Goal: Find specific page/section

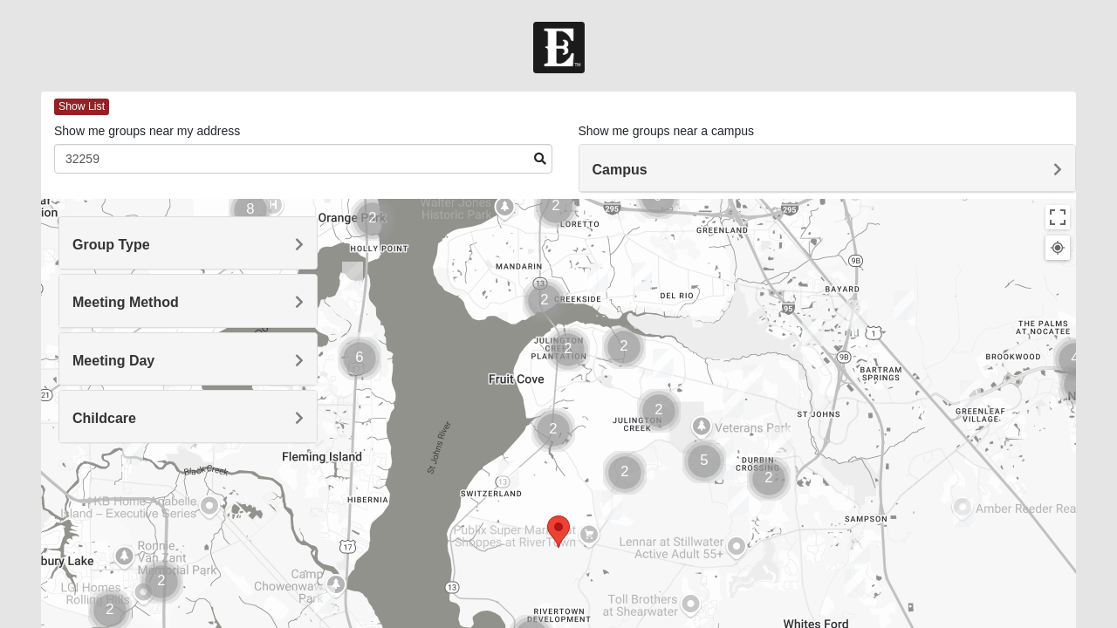
type input "32259"
click at [278, 251] on h4 "Group Type" at bounding box center [187, 244] width 231 height 17
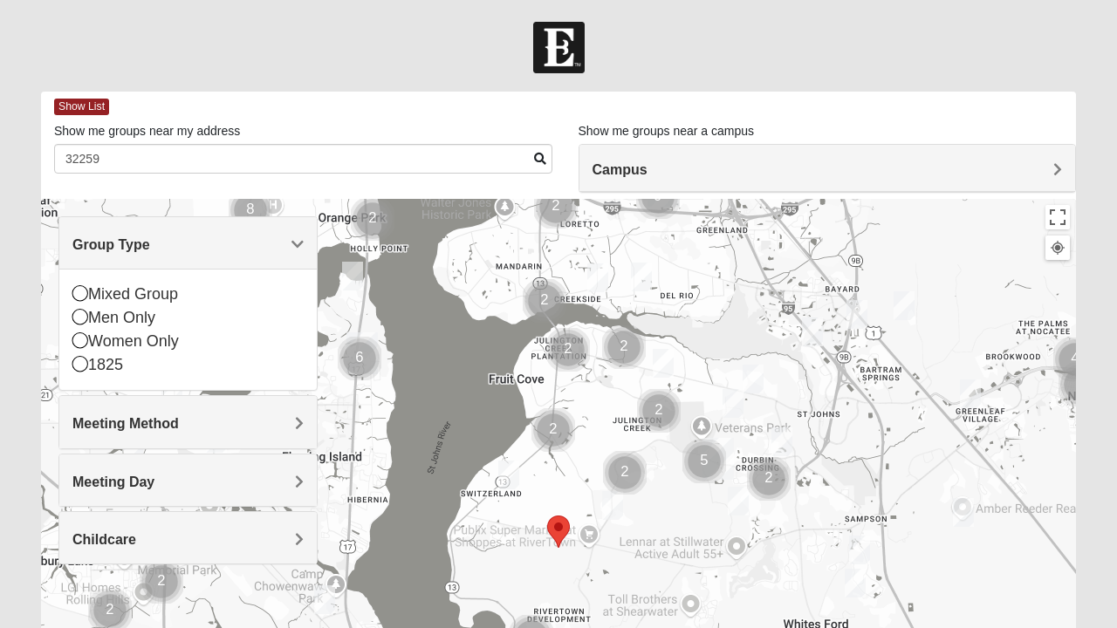
click at [82, 318] on icon at bounding box center [80, 317] width 16 height 16
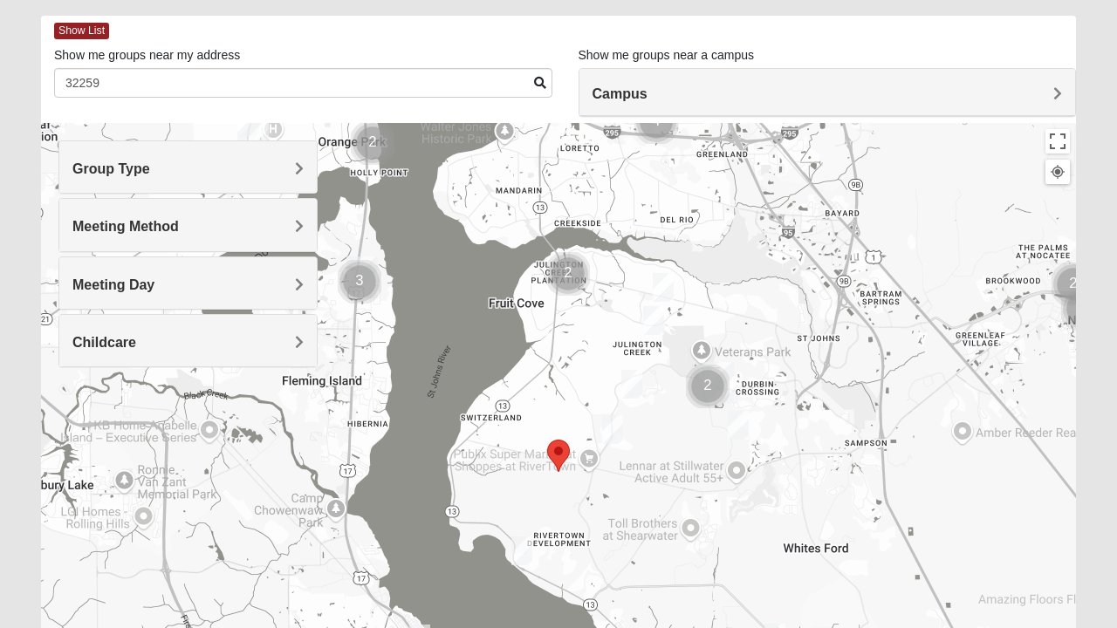
scroll to position [75, 0]
click at [649, 319] on img "Mens Mathai 32259" at bounding box center [653, 321] width 35 height 43
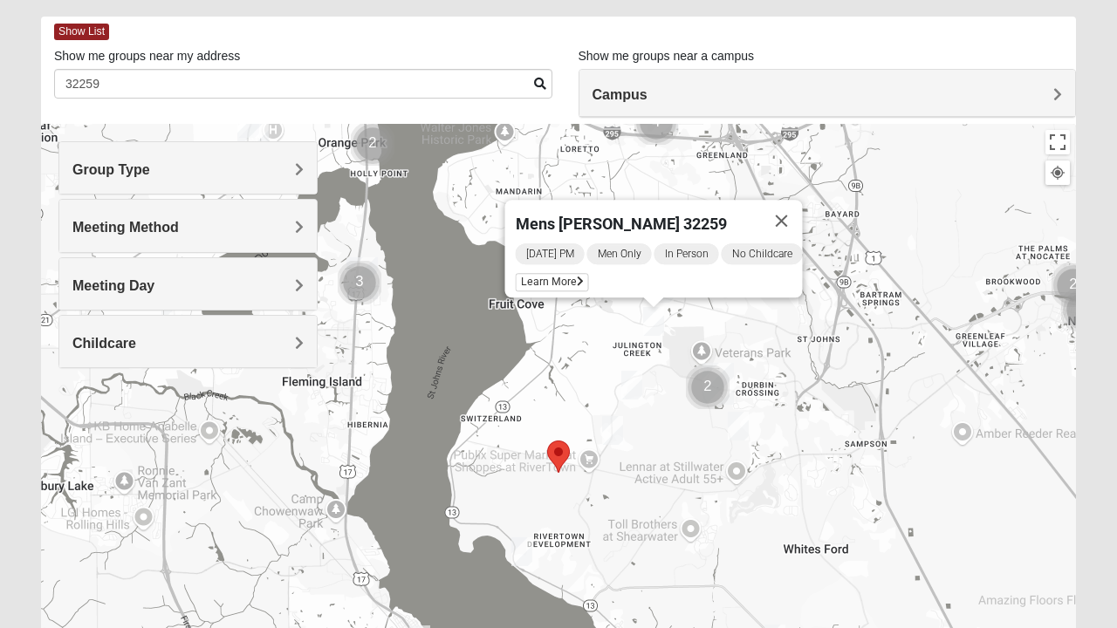
click at [629, 388] on img "Mens Clark 32259" at bounding box center [631, 385] width 35 height 43
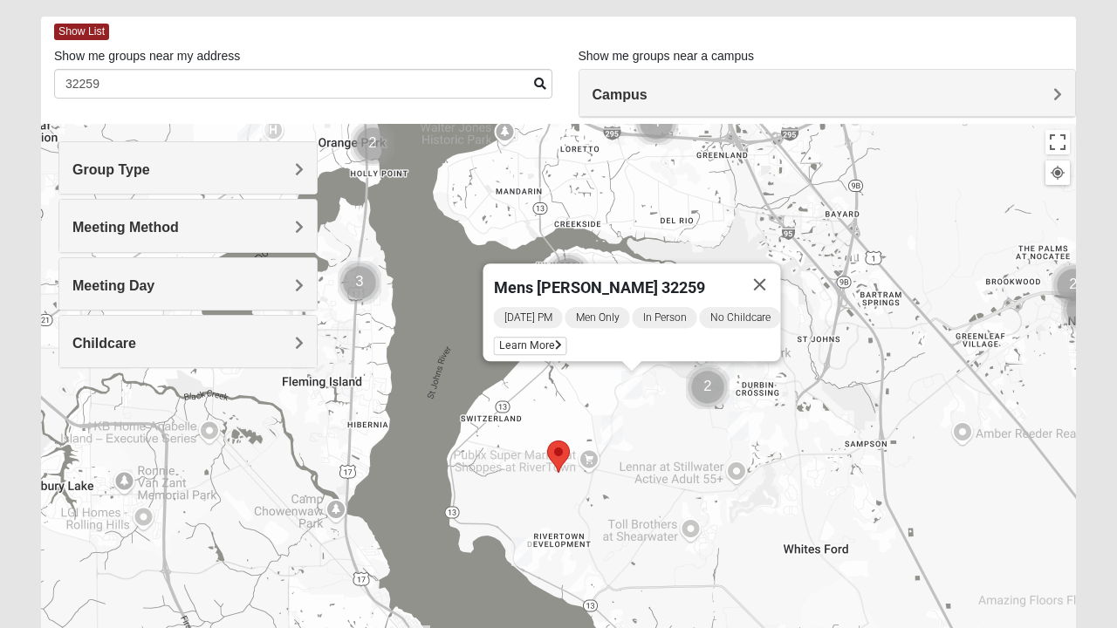
click at [607, 424] on img "Mens Cathcart 32259" at bounding box center [612, 430] width 35 height 43
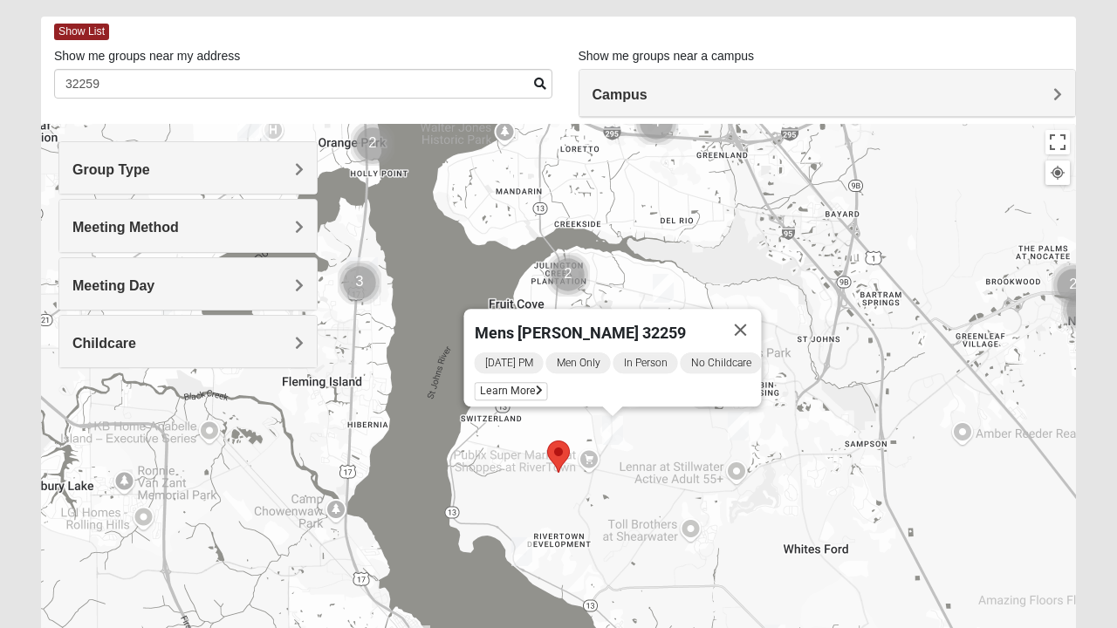
click at [560, 450] on img "Selected Address" at bounding box center [558, 457] width 37 height 46
click at [658, 283] on img "Mens Kinnaman/Gerville-Reache 32259" at bounding box center [663, 288] width 35 height 43
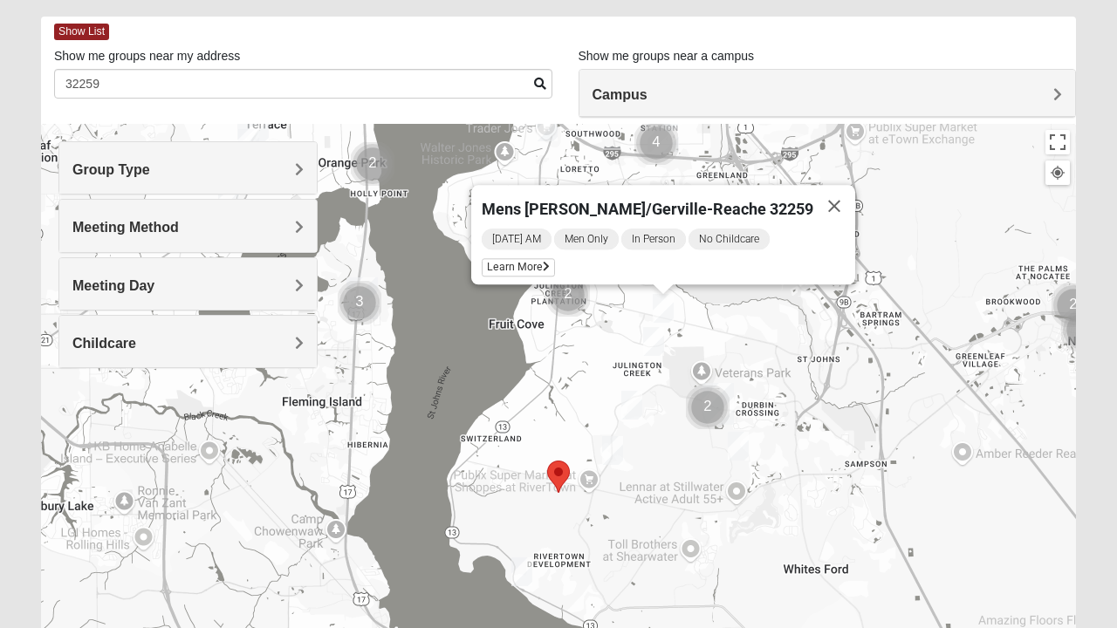
click at [665, 305] on img "Mens Kinnaman/Gerville-Reache 32259" at bounding box center [663, 308] width 35 height 43
click at [647, 349] on img "Mens Mathai 32259" at bounding box center [653, 341] width 35 height 43
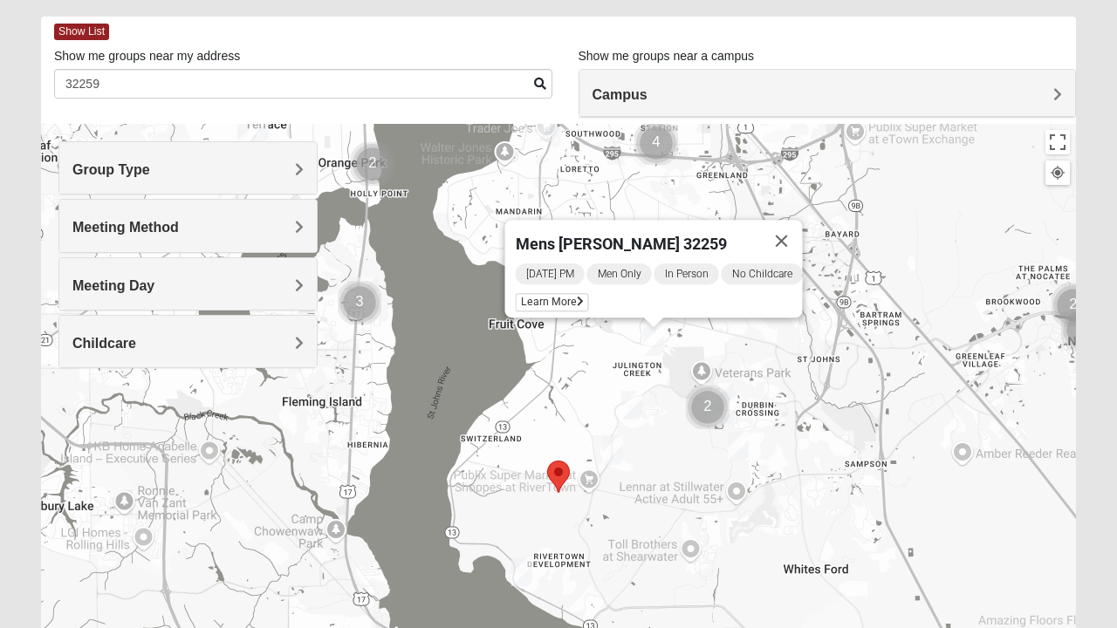
click at [216, 224] on h4 "Meeting Method" at bounding box center [187, 227] width 231 height 17
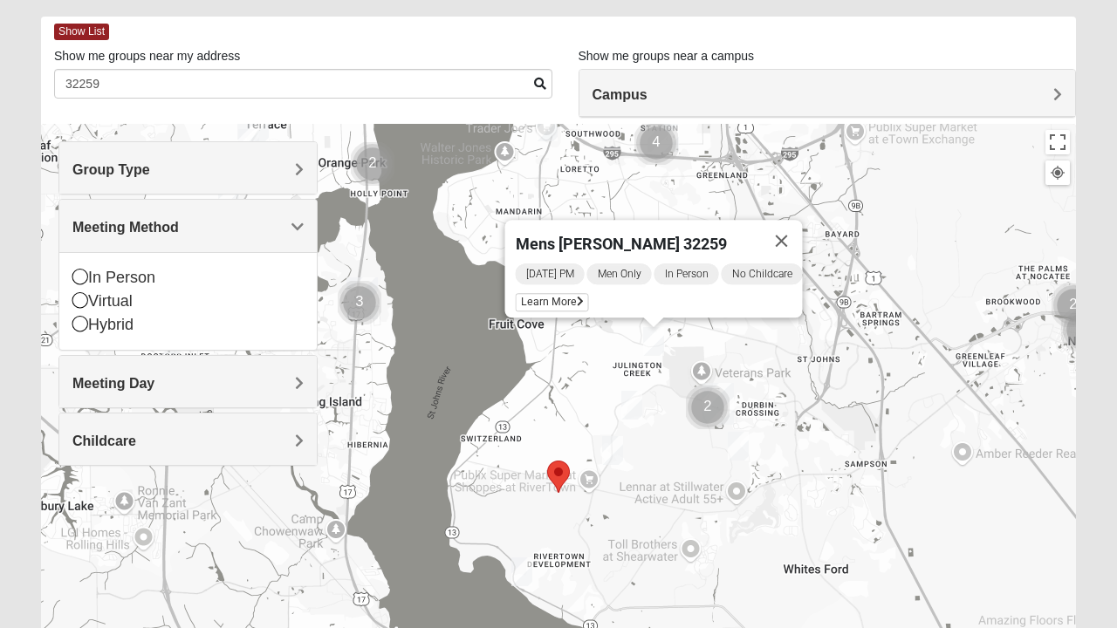
click at [191, 222] on h4 "Meeting Method" at bounding box center [187, 227] width 231 height 17
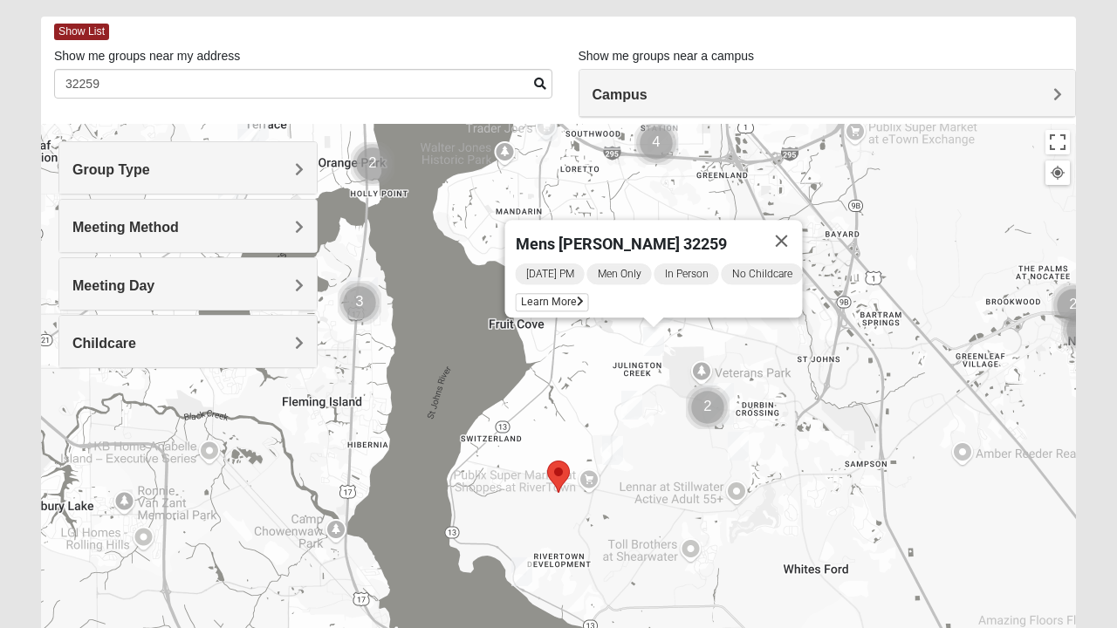
click at [199, 168] on h4 "Group Type" at bounding box center [187, 169] width 231 height 17
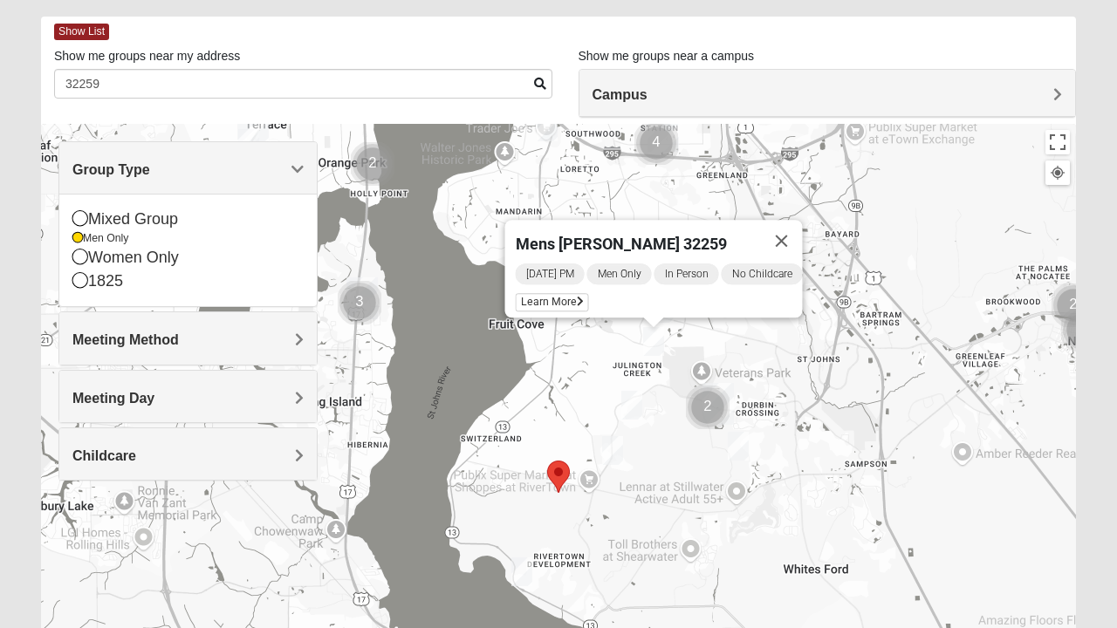
click at [157, 253] on div "Women Only" at bounding box center [187, 258] width 231 height 24
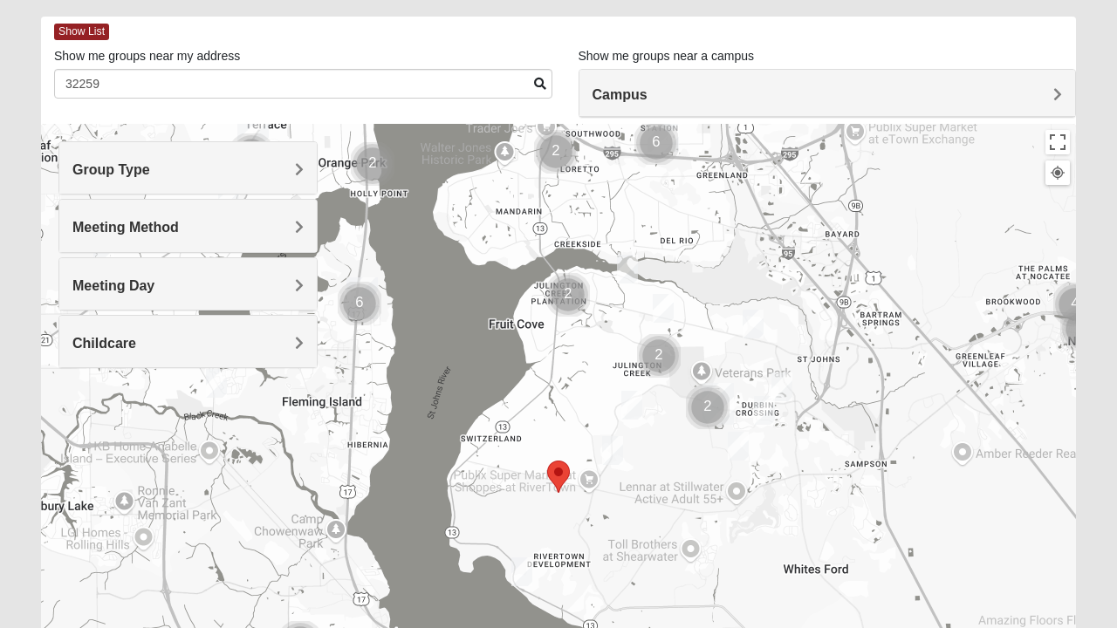
click at [607, 447] on img "Mens Cathcart 32259" at bounding box center [612, 450] width 35 height 43
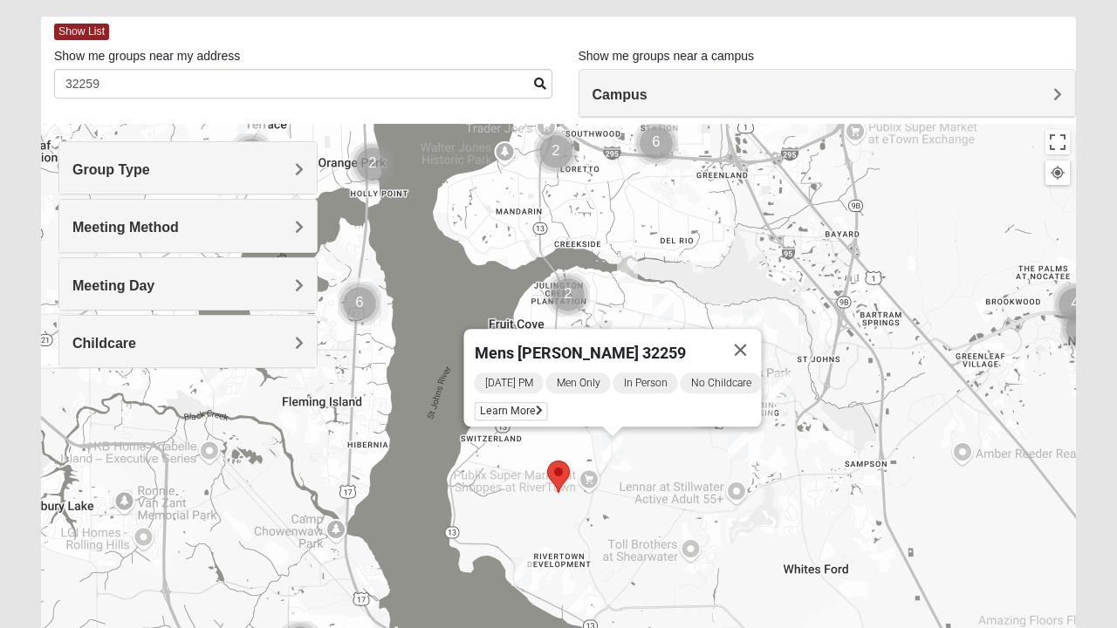
click at [654, 462] on div "Mens [PERSON_NAME] 32259 [DATE] PM Men Only In Person No Childcare Learn More" at bounding box center [558, 473] width 1035 height 698
click at [179, 226] on span "Meeting Method" at bounding box center [125, 227] width 106 height 15
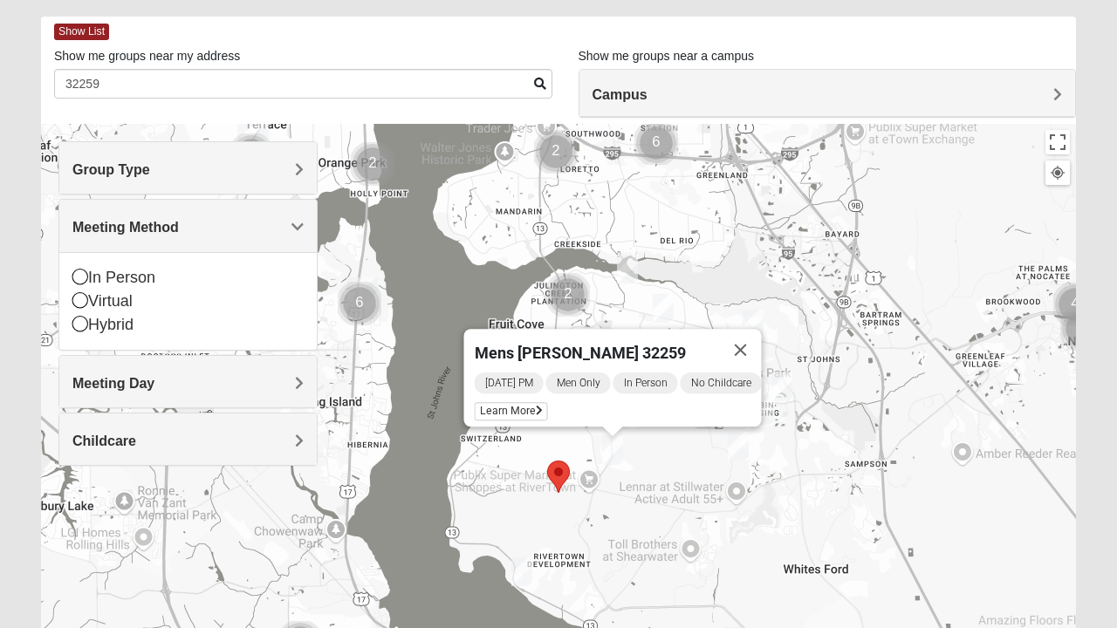
click at [208, 176] on h4 "Group Type" at bounding box center [187, 169] width 231 height 17
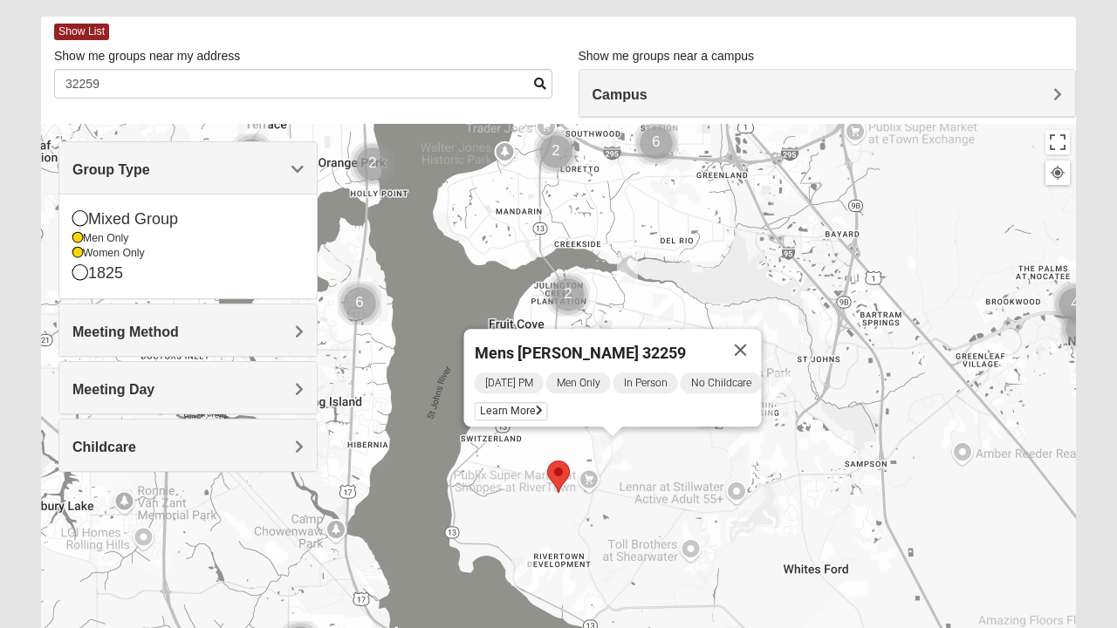
click at [129, 219] on div "Mixed Group" at bounding box center [187, 220] width 231 height 24
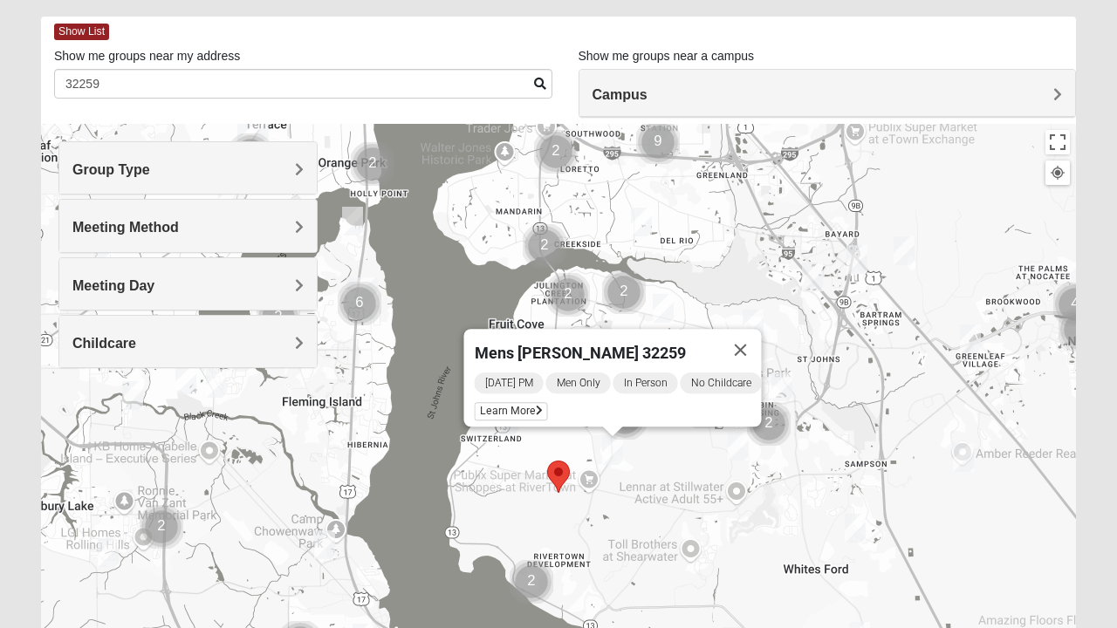
click at [232, 232] on h4 "Meeting Method" at bounding box center [187, 227] width 231 height 17
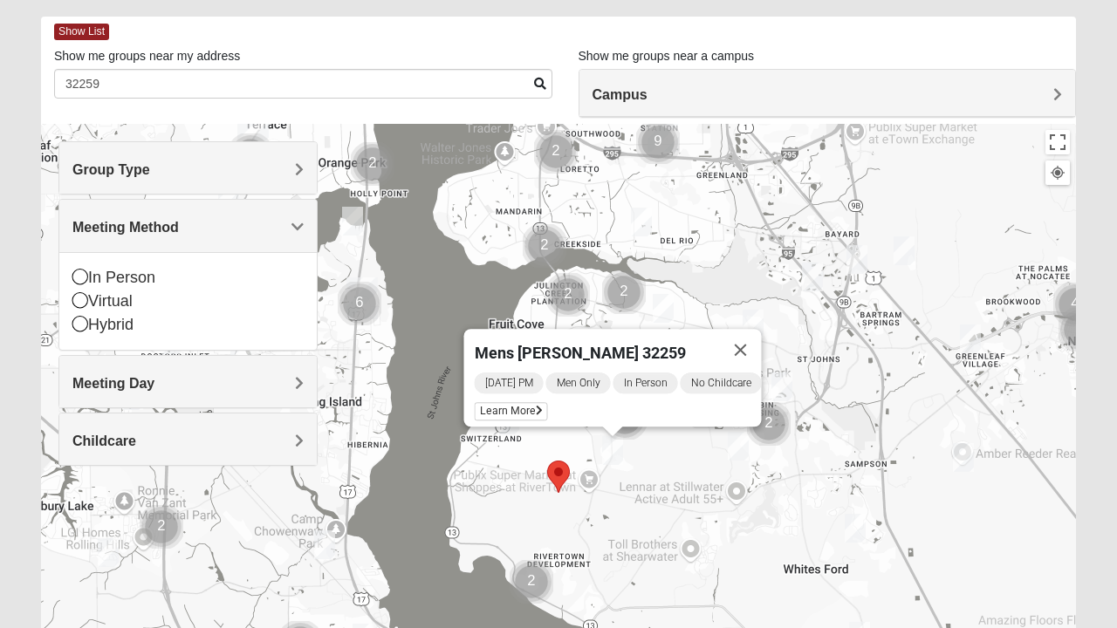
click at [188, 211] on div "Meeting Method" at bounding box center [187, 225] width 257 height 51
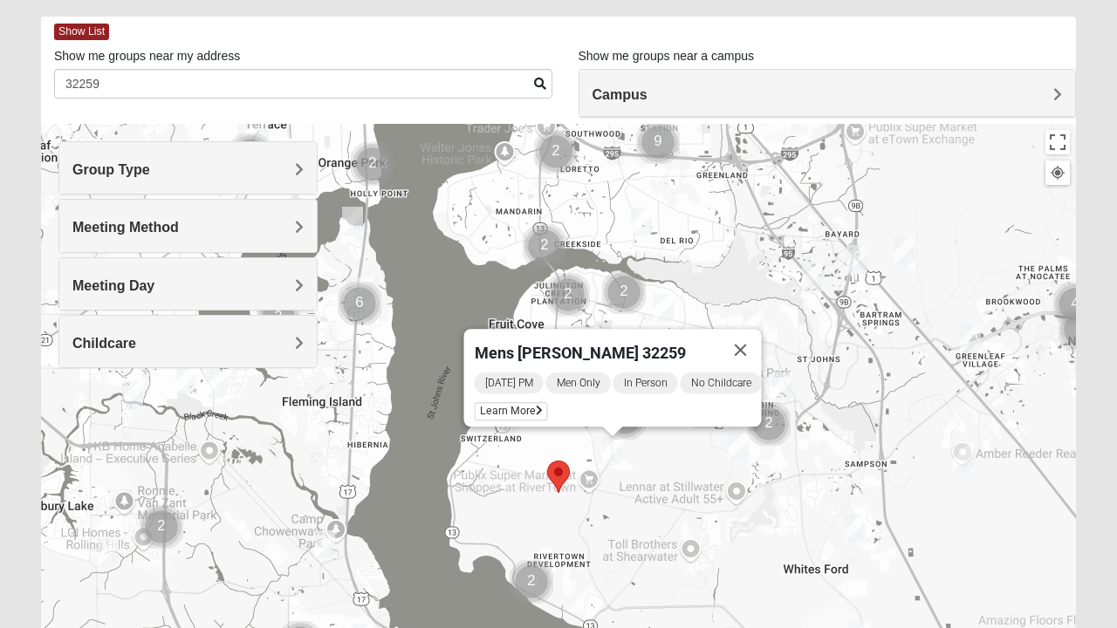
click at [167, 164] on h4 "Group Type" at bounding box center [187, 169] width 231 height 17
click at [190, 174] on h4 "Group Type" at bounding box center [187, 169] width 231 height 17
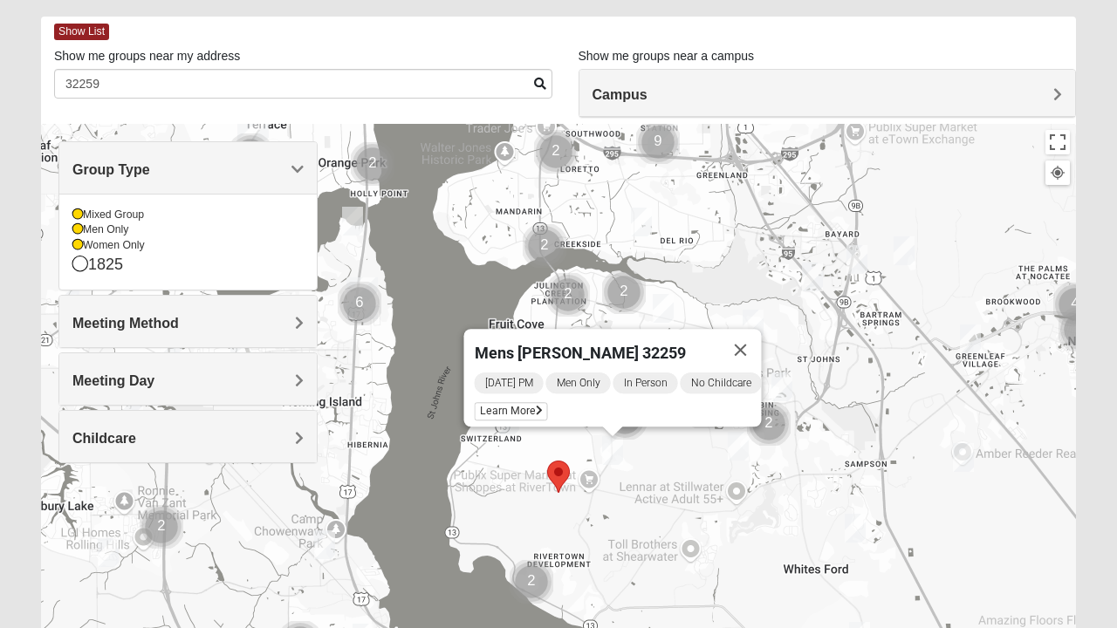
click at [134, 246] on div "Women Only" at bounding box center [187, 245] width 231 height 15
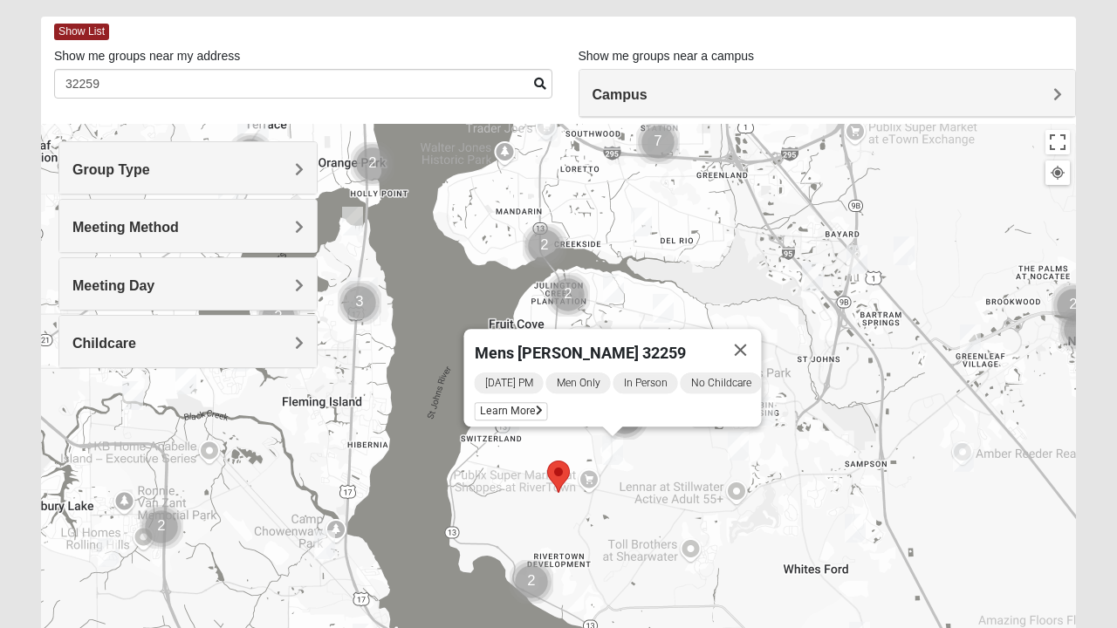
click at [575, 372] on span "Men Only" at bounding box center [578, 382] width 65 height 21
click at [571, 380] on span "Men Only" at bounding box center [578, 382] width 65 height 21
click at [755, 333] on button "Close" at bounding box center [741, 350] width 42 height 42
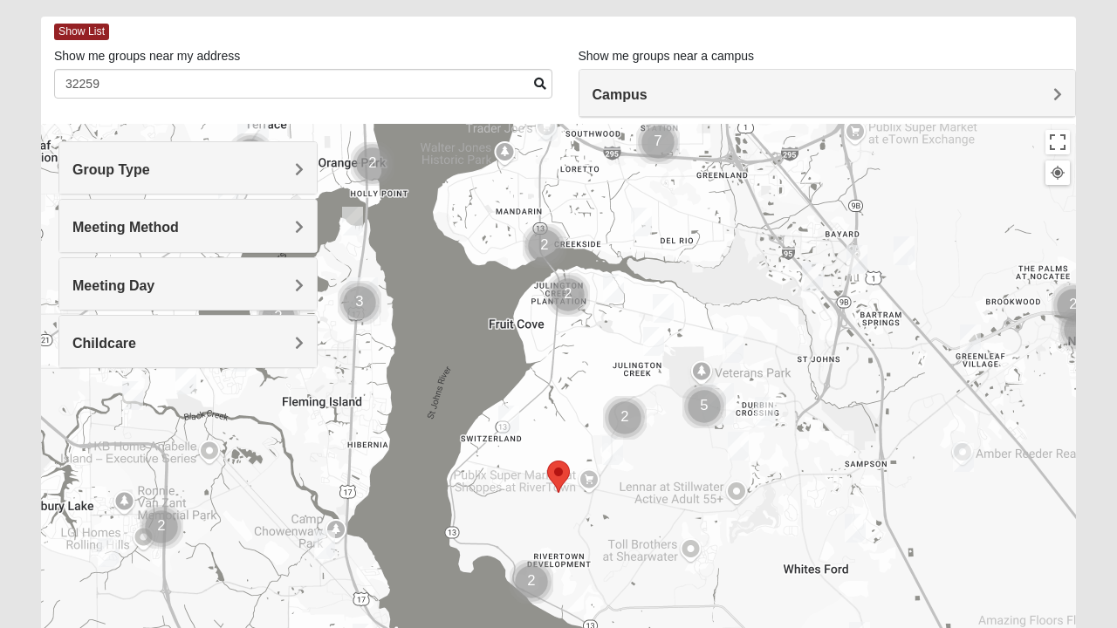
click at [126, 216] on div "Meeting Method" at bounding box center [187, 225] width 257 height 51
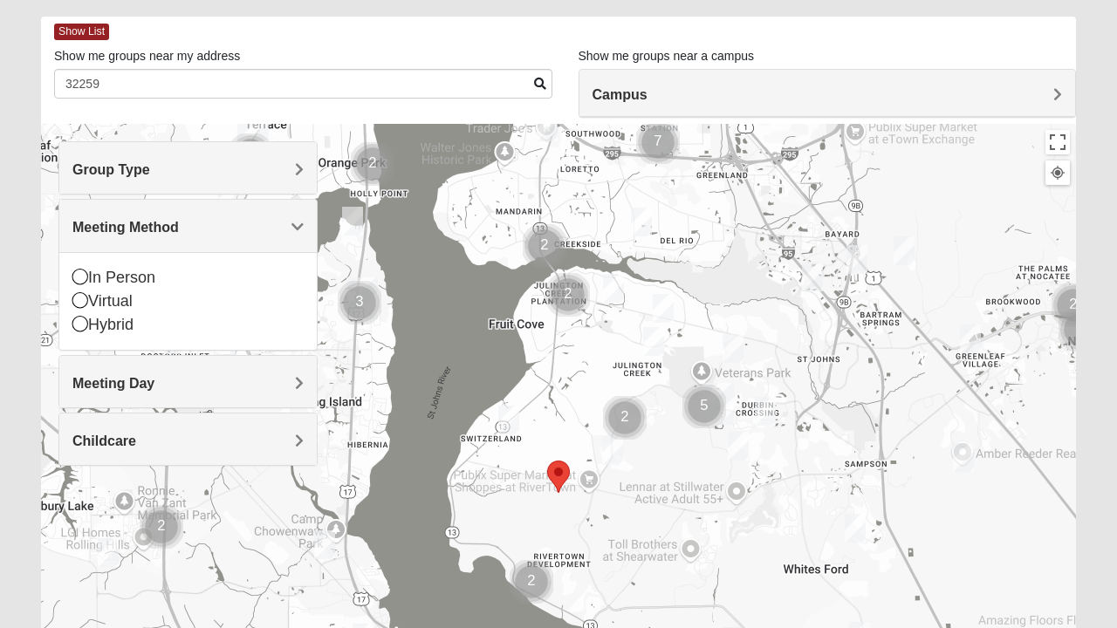
click at [120, 178] on div "Group Type" at bounding box center [187, 167] width 257 height 51
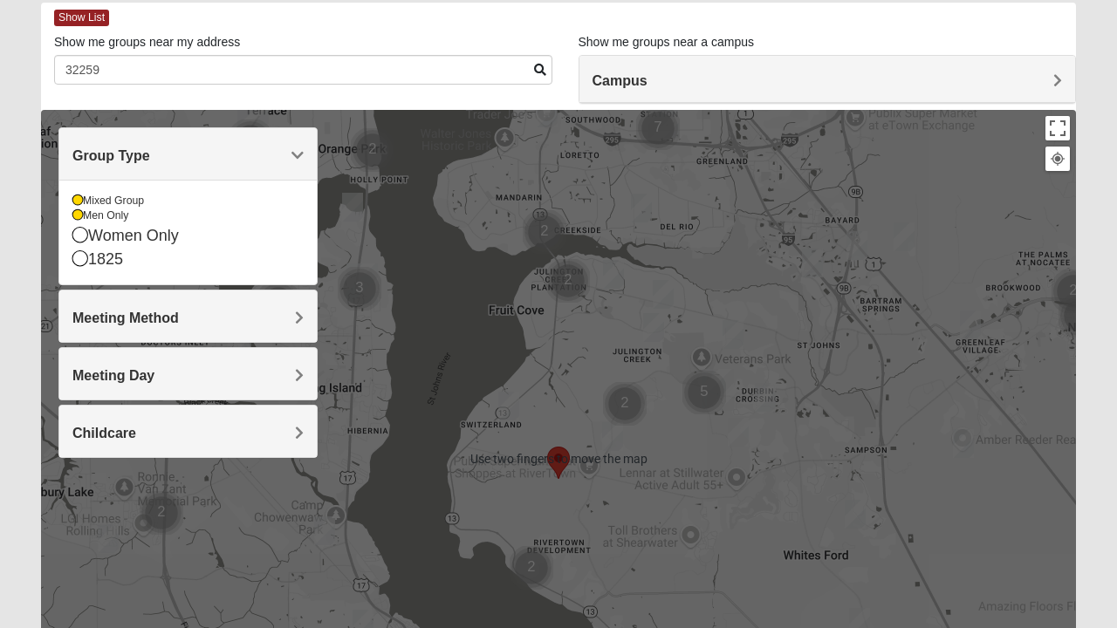
scroll to position [89, 0]
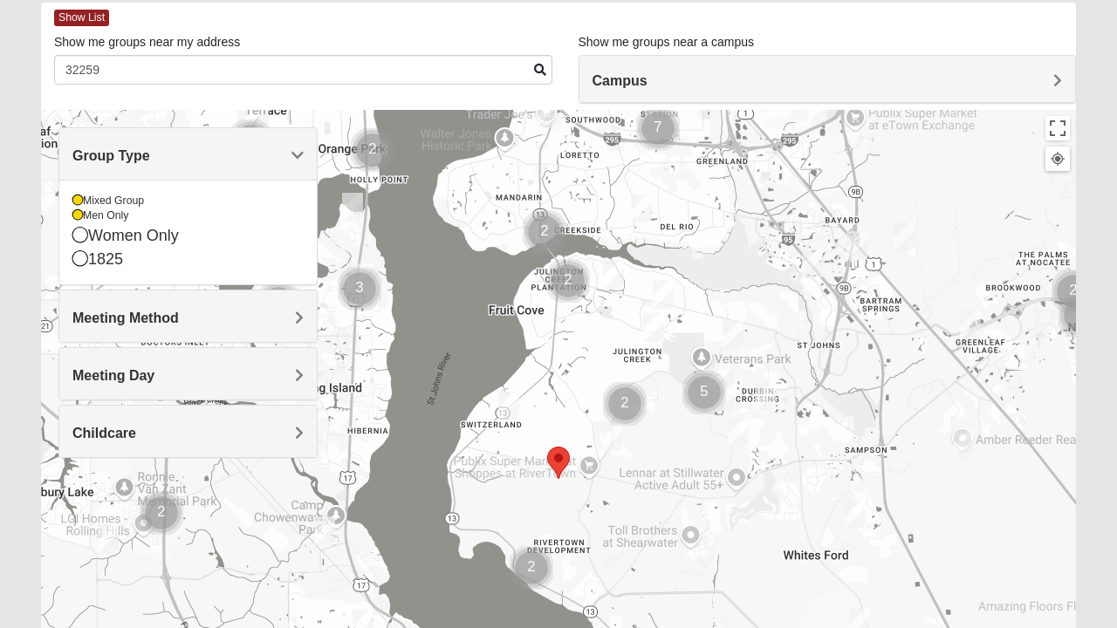
click at [82, 236] on icon at bounding box center [80, 235] width 16 height 16
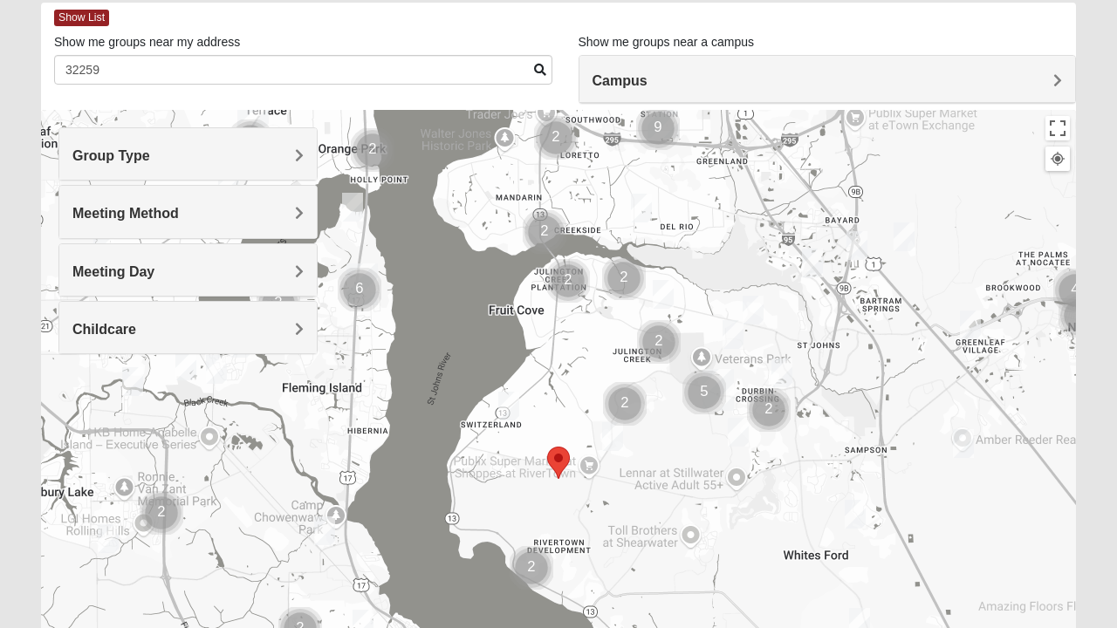
click at [611, 426] on img "Cluster of 2 groups" at bounding box center [625, 404] width 58 height 58
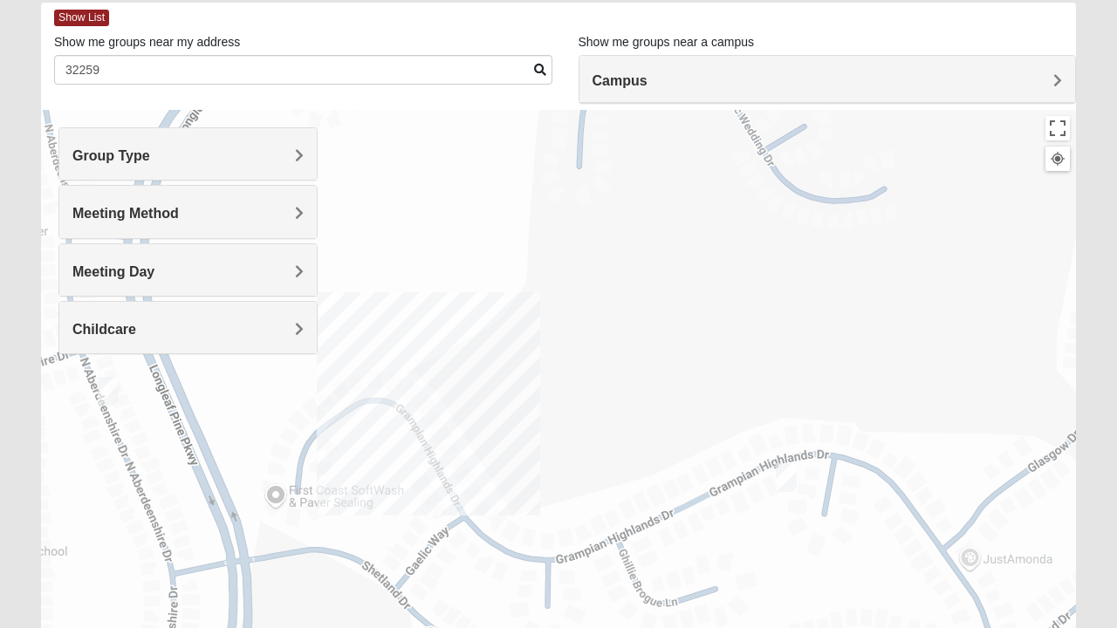
click at [785, 475] on img "Mens Clark 32259" at bounding box center [786, 477] width 35 height 43
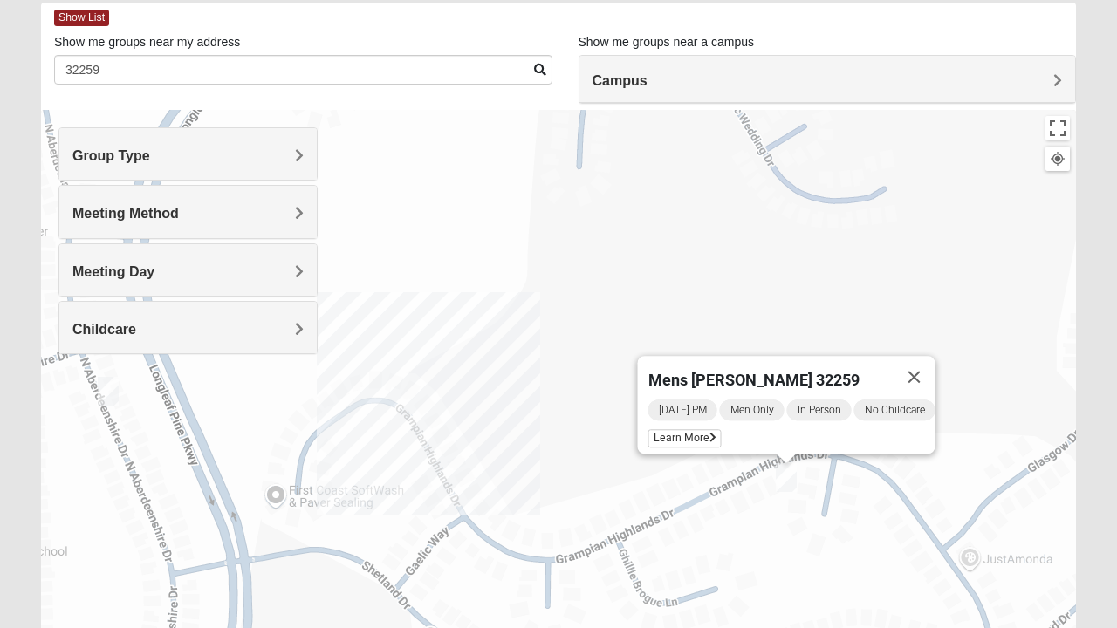
click at [236, 159] on h4 "Group Type" at bounding box center [187, 155] width 231 height 17
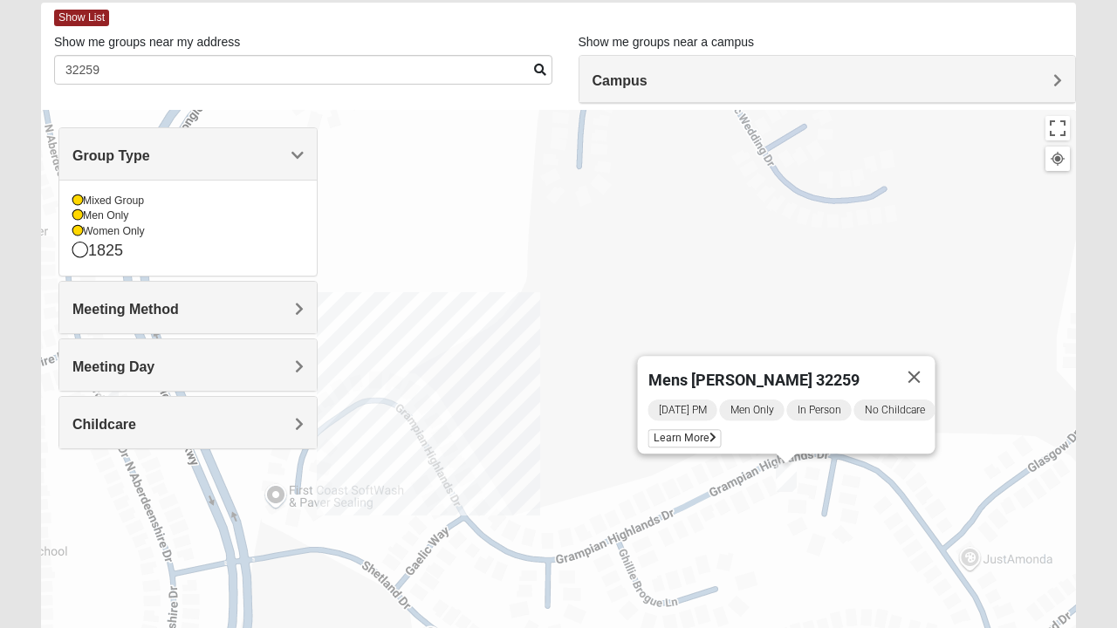
click at [82, 197] on icon at bounding box center [77, 200] width 10 height 10
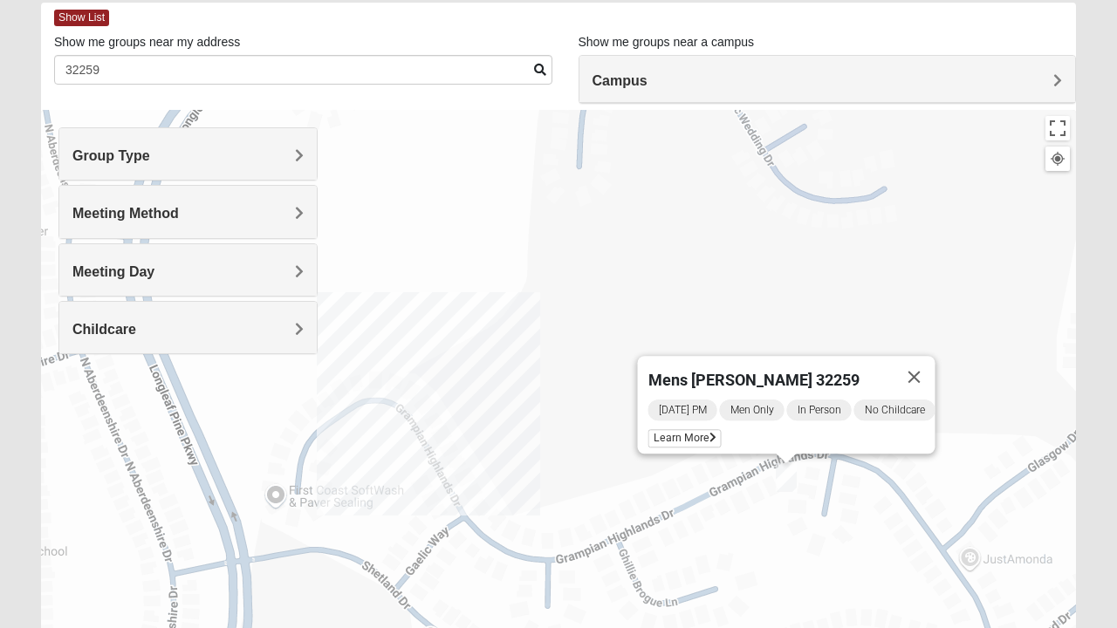
click at [179, 211] on span "Meeting Method" at bounding box center [125, 213] width 106 height 15
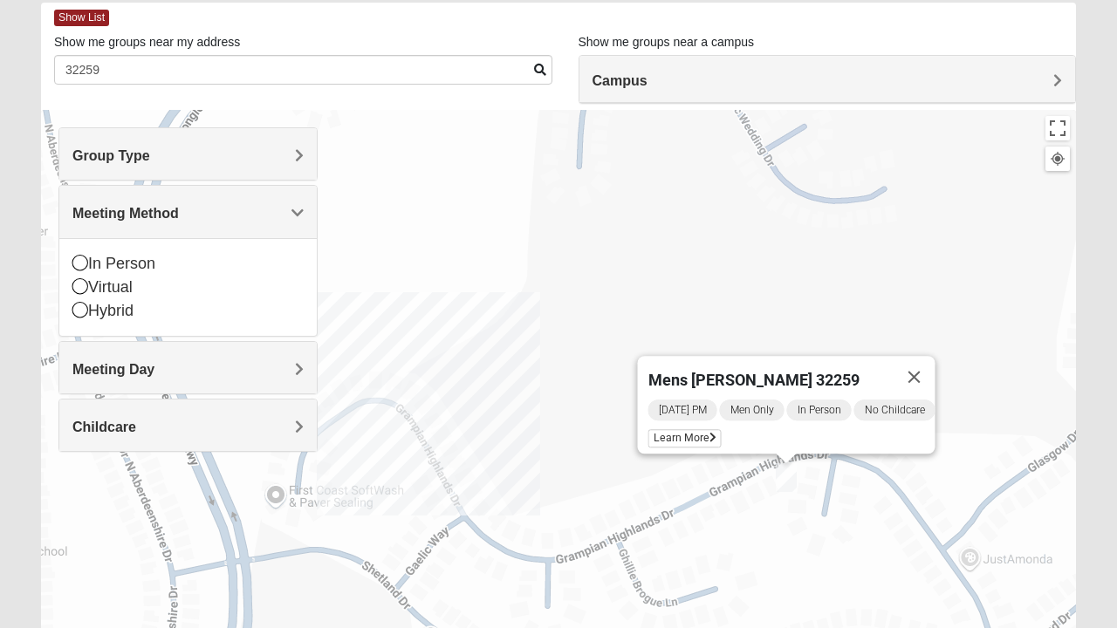
click at [306, 161] on div "Group Type" at bounding box center [187, 153] width 257 height 51
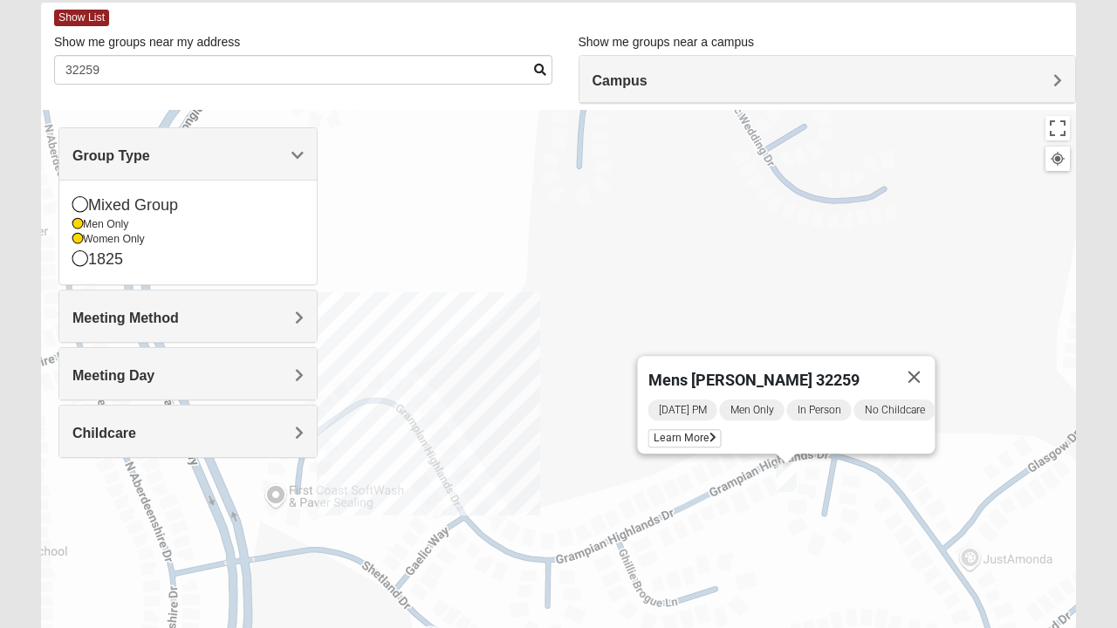
click at [86, 224] on div "Men Only" at bounding box center [187, 224] width 231 height 15
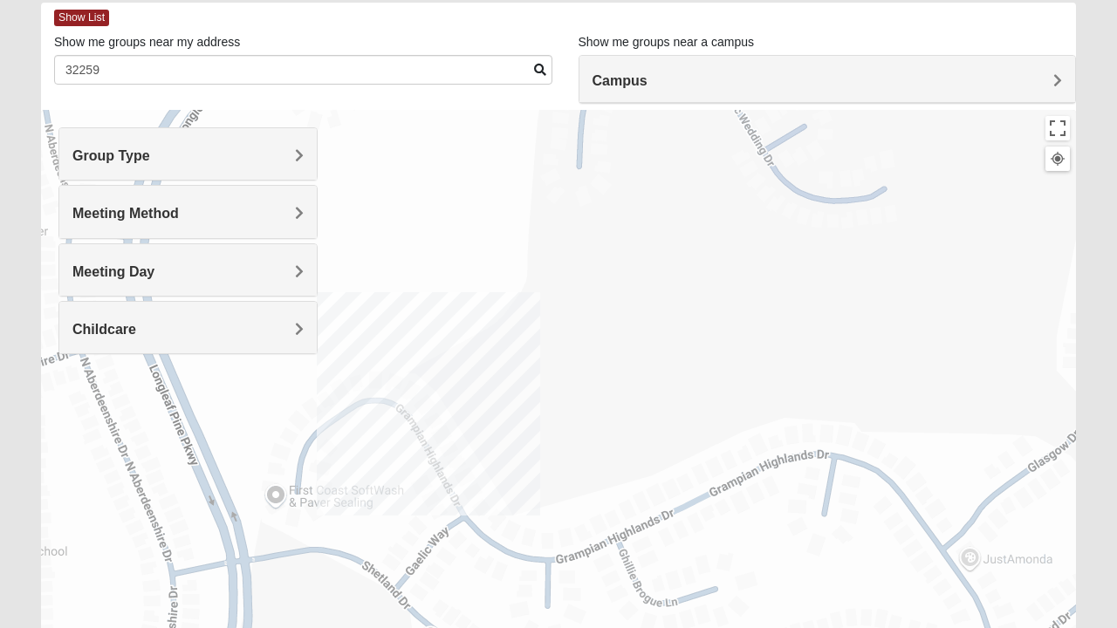
click at [310, 210] on div "Meeting Method" at bounding box center [187, 211] width 257 height 51
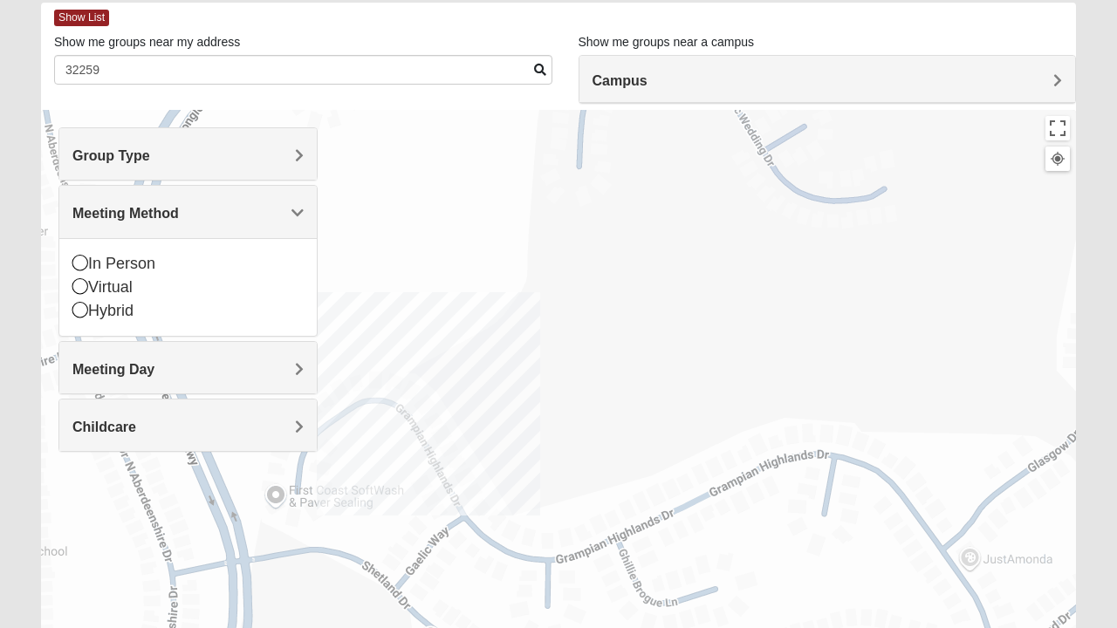
click at [297, 202] on div "Meeting Method" at bounding box center [187, 211] width 257 height 51
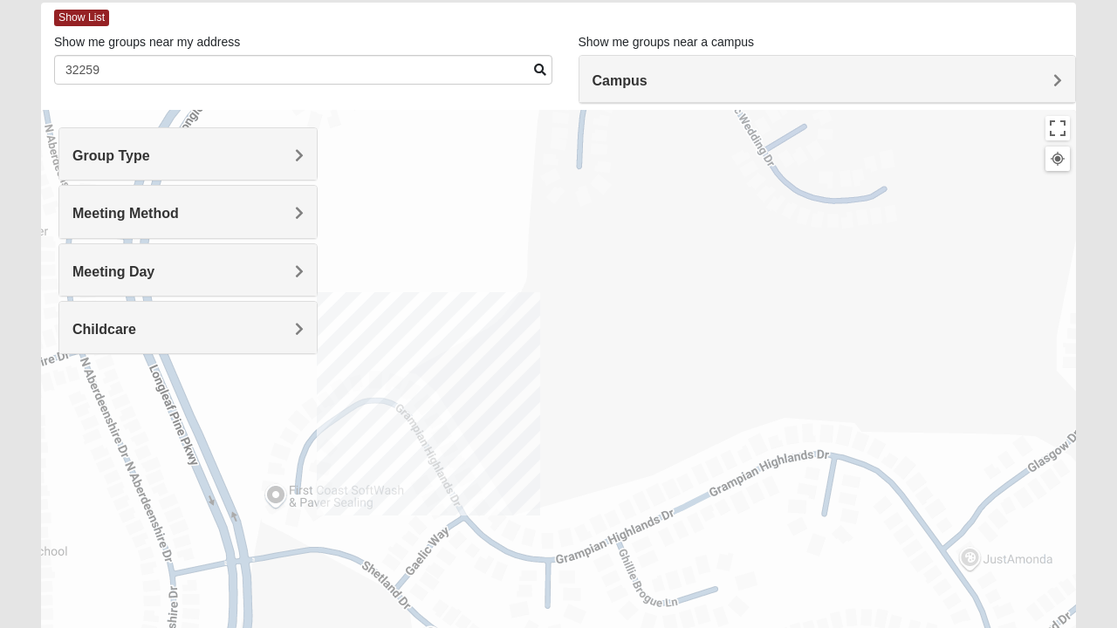
click at [305, 147] on div "Group Type" at bounding box center [187, 153] width 257 height 51
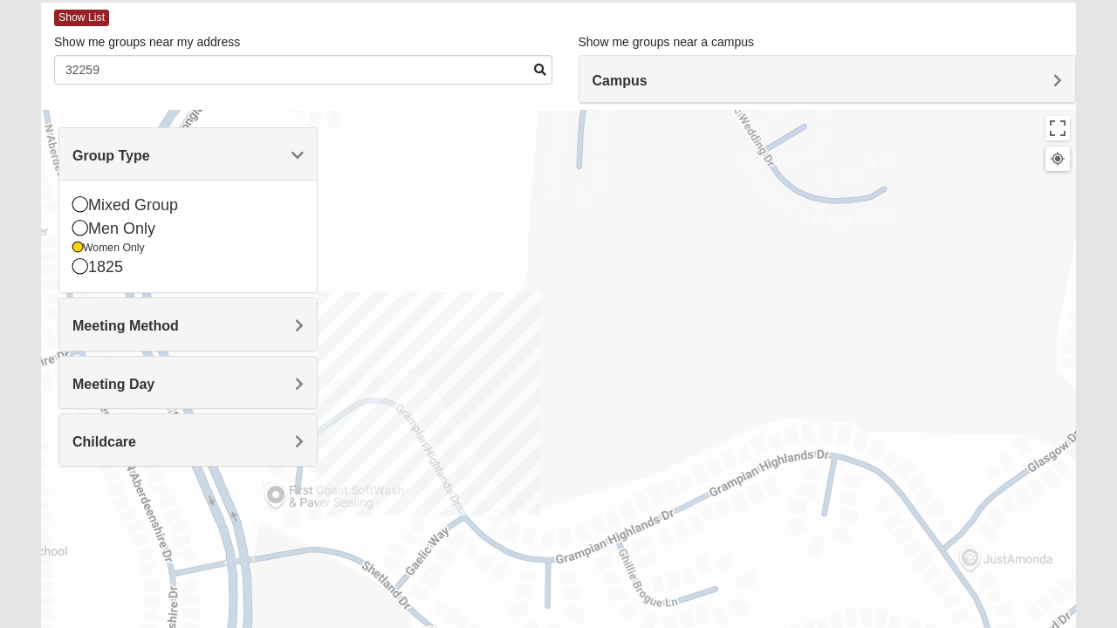
click at [438, 250] on div at bounding box center [558, 459] width 1035 height 698
click at [209, 154] on h4 "Group Type" at bounding box center [187, 155] width 231 height 17
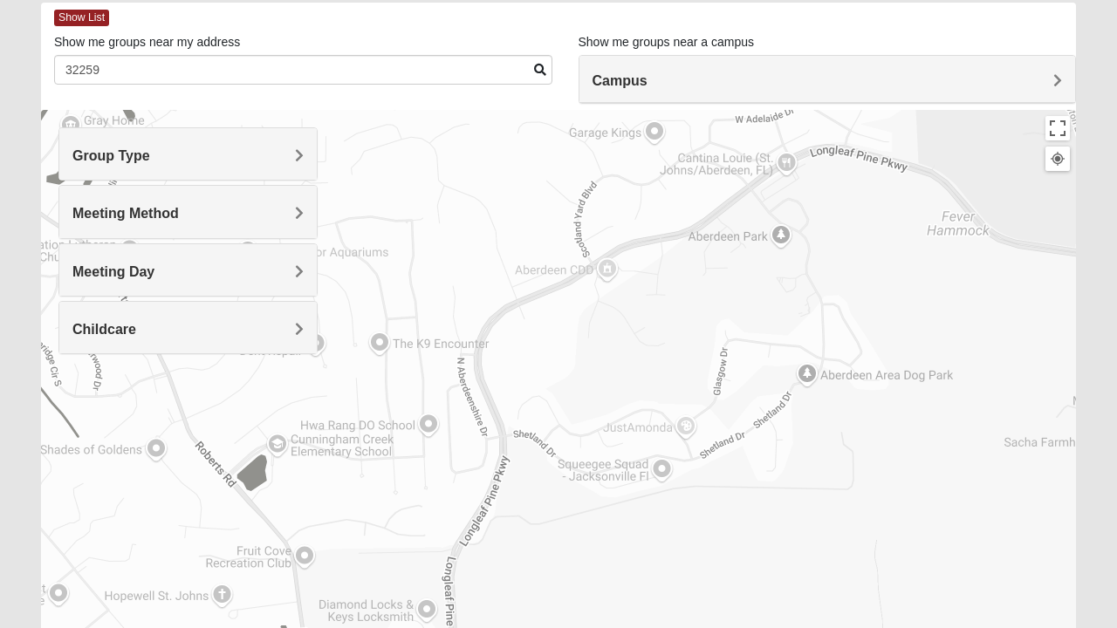
click at [255, 155] on h4 "Group Type" at bounding box center [187, 155] width 231 height 17
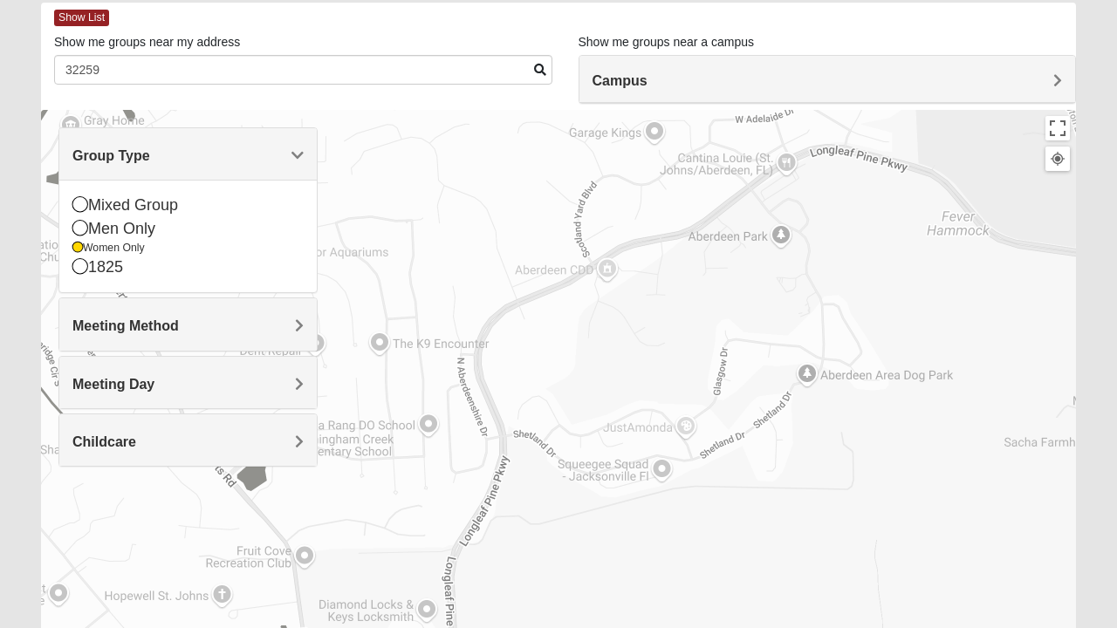
click at [82, 252] on icon at bounding box center [77, 248] width 10 height 10
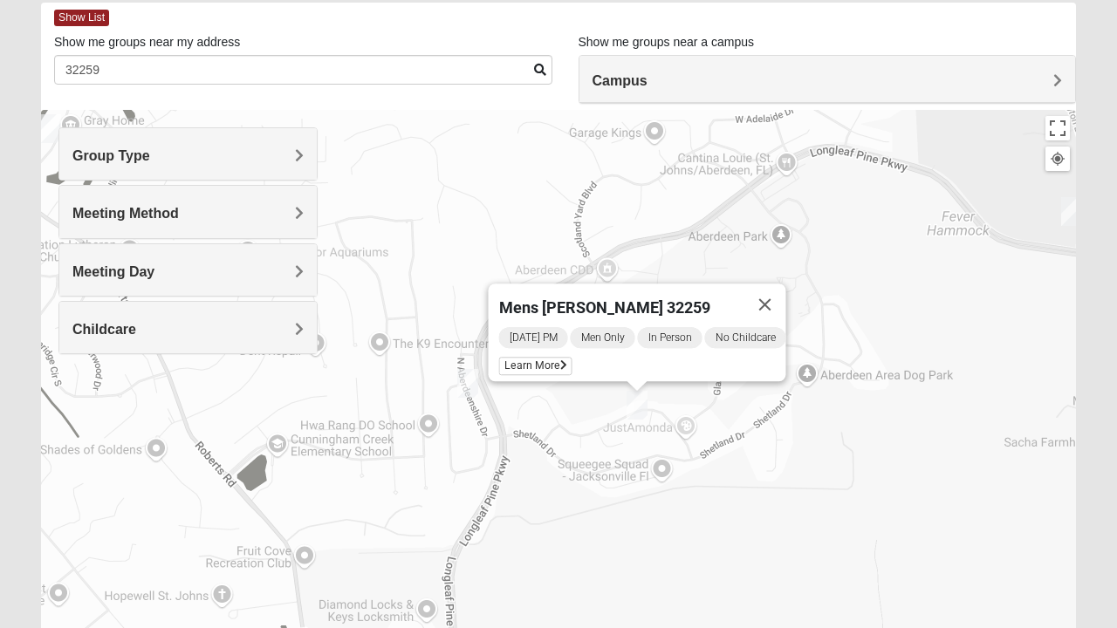
click at [293, 160] on h4 "Group Type" at bounding box center [187, 155] width 231 height 17
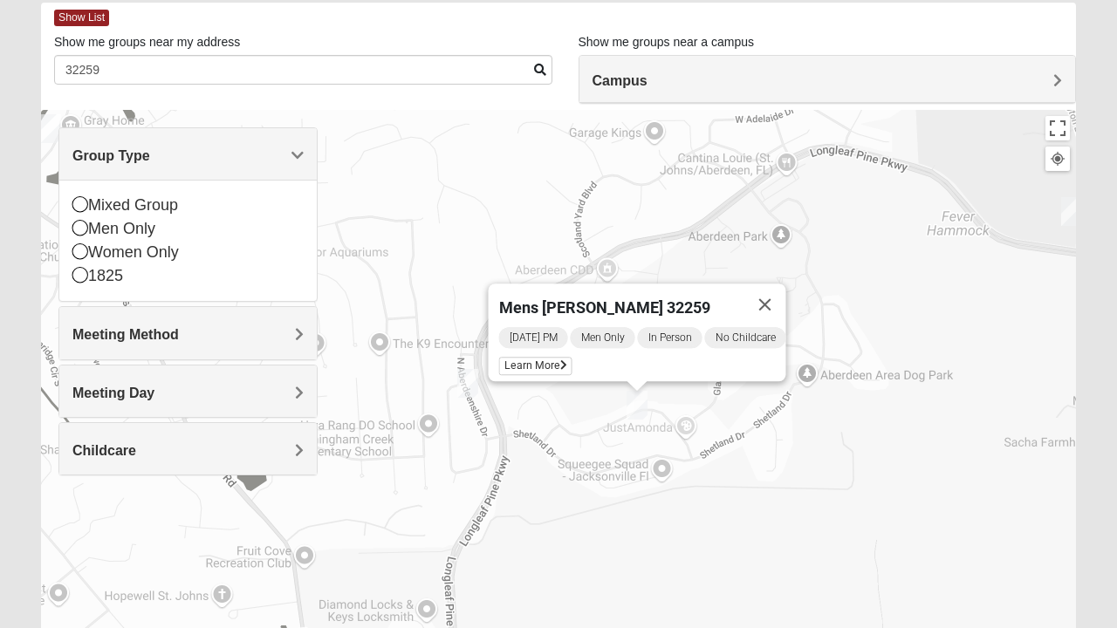
click at [145, 253] on div "Women Only" at bounding box center [187, 253] width 231 height 24
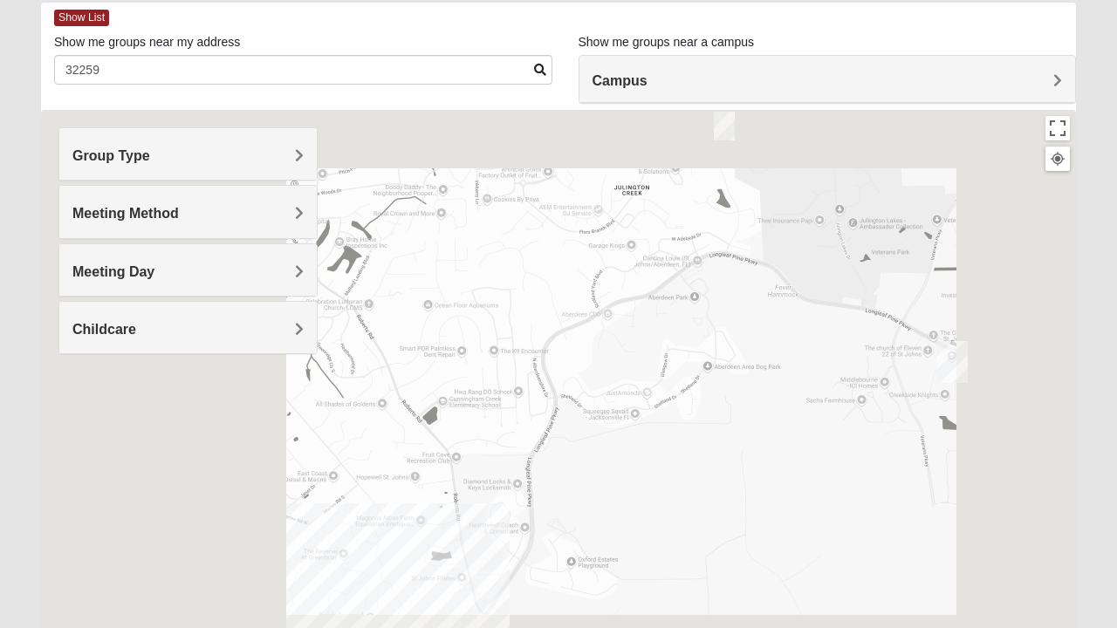
click at [1052, 75] on h4 "Campus" at bounding box center [827, 80] width 470 height 17
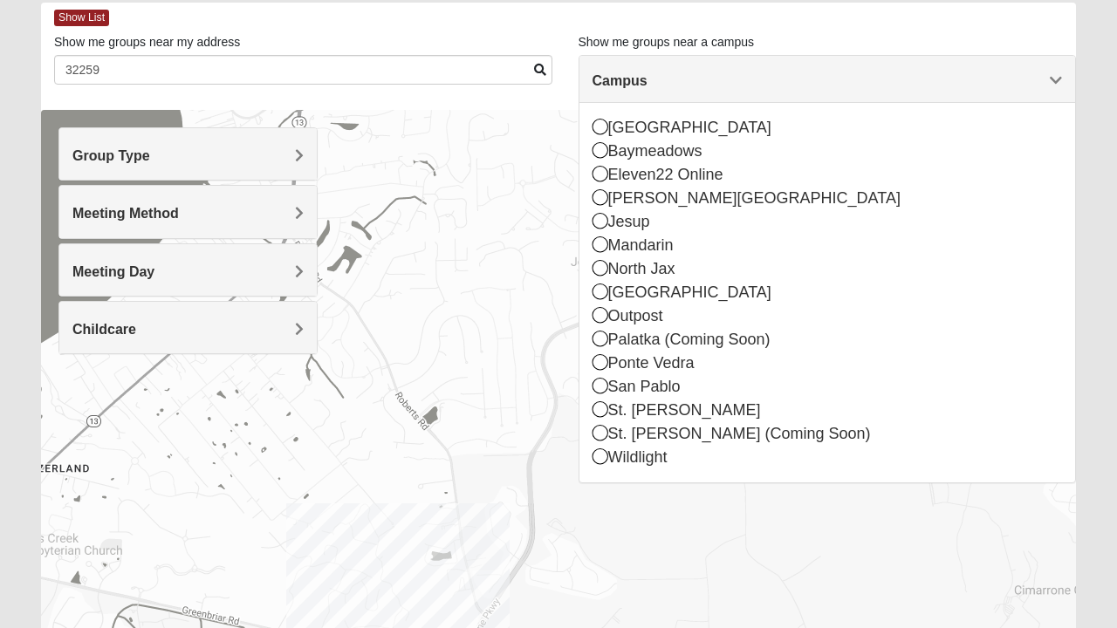
click at [598, 404] on icon at bounding box center [600, 409] width 16 height 16
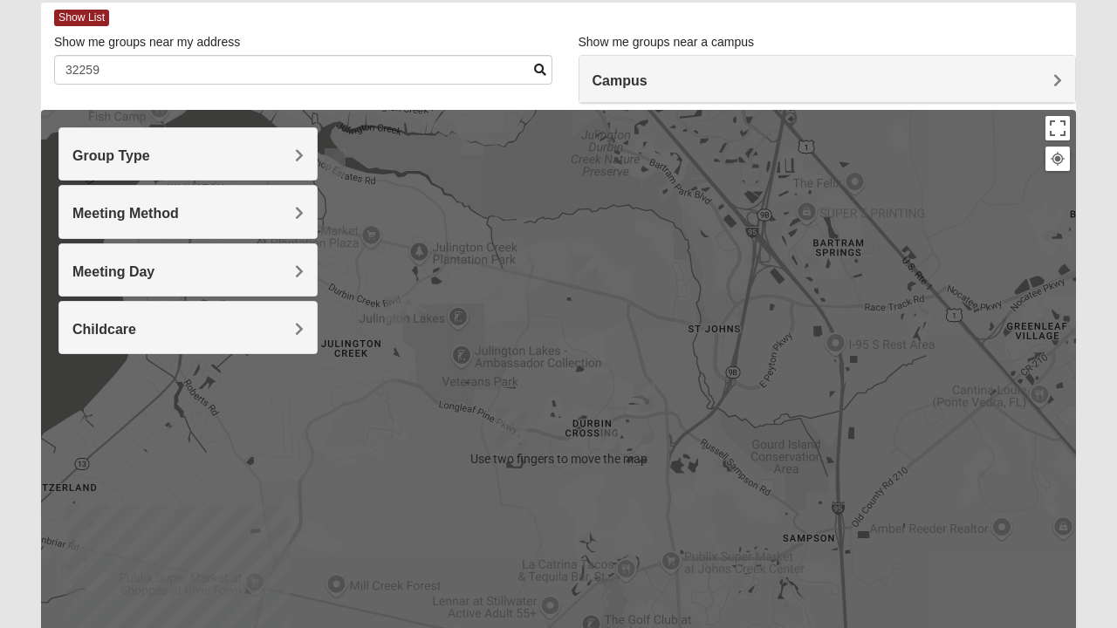
click at [675, 494] on div at bounding box center [558, 459] width 1035 height 698
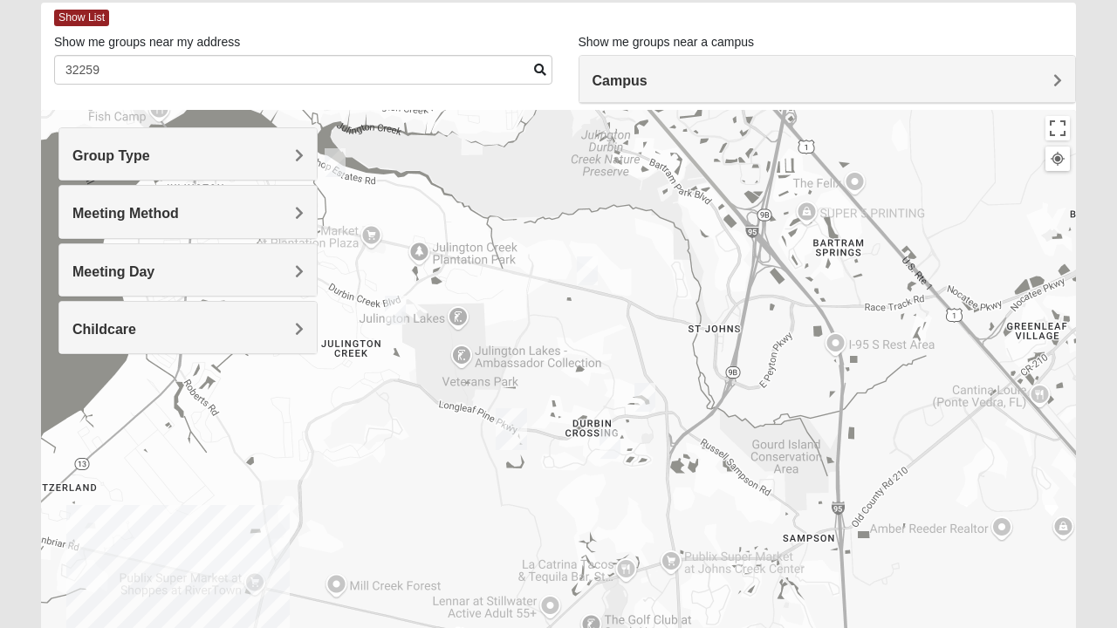
click at [389, 304] on img "Womens Iliff 32259" at bounding box center [395, 310] width 35 height 43
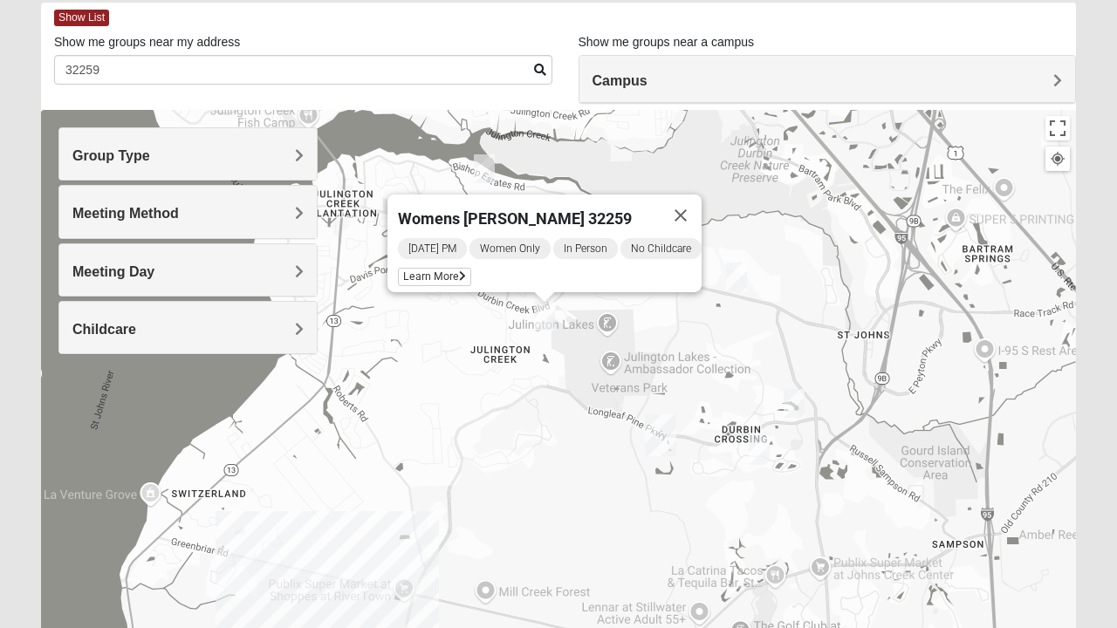
click at [525, 241] on span "Women Only" at bounding box center [509, 248] width 81 height 21
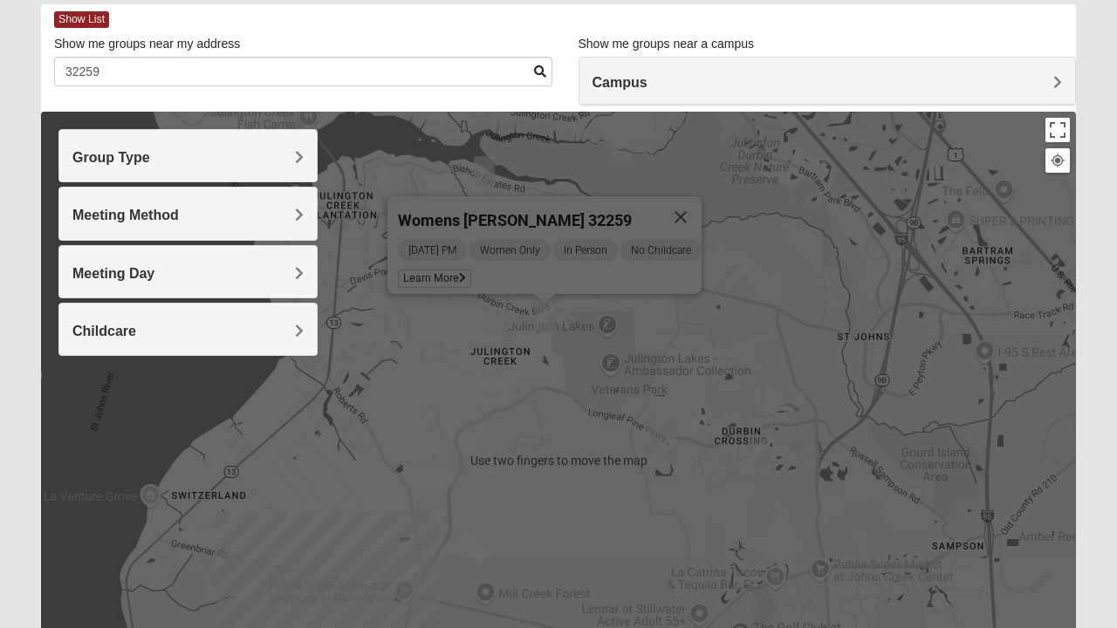
scroll to position [88, 0]
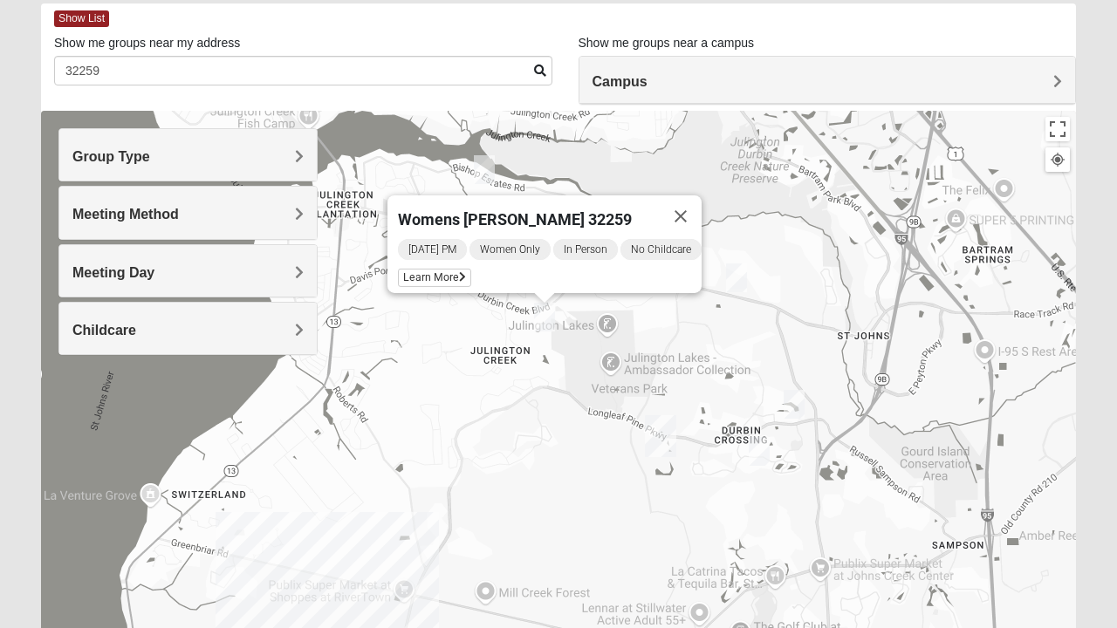
click at [580, 427] on div "Womens [PERSON_NAME] 32259 [DATE] PM Women Only In Person No Childcare Learn Mo…" at bounding box center [558, 460] width 1035 height 698
click at [699, 202] on button "Close" at bounding box center [680, 216] width 42 height 42
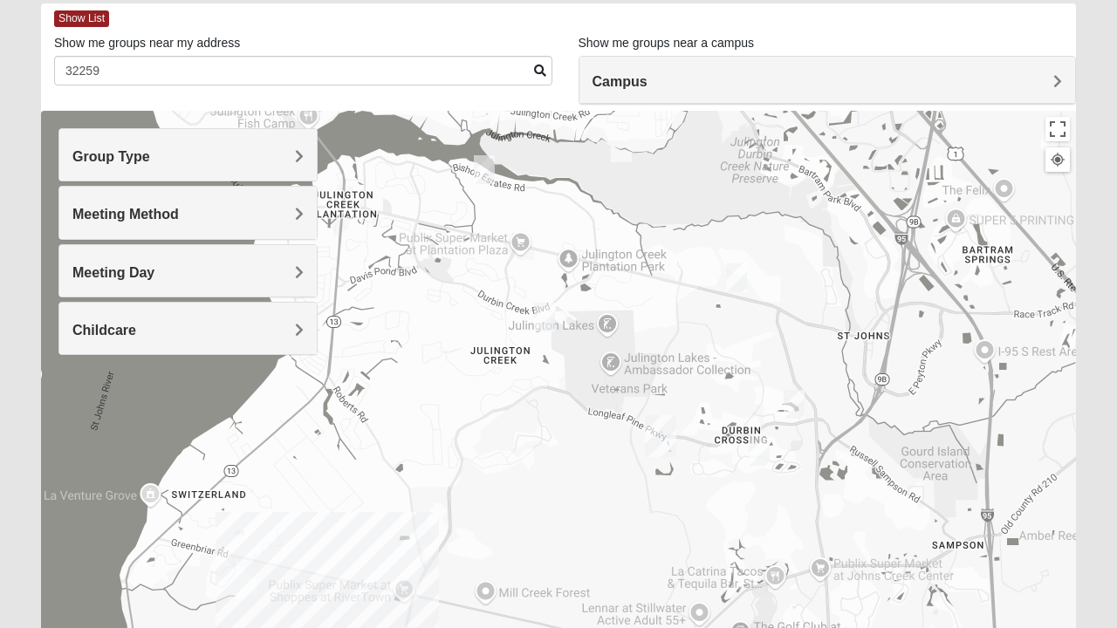
click at [734, 277] on img "Womens Urbanski 32259" at bounding box center [736, 277] width 35 height 43
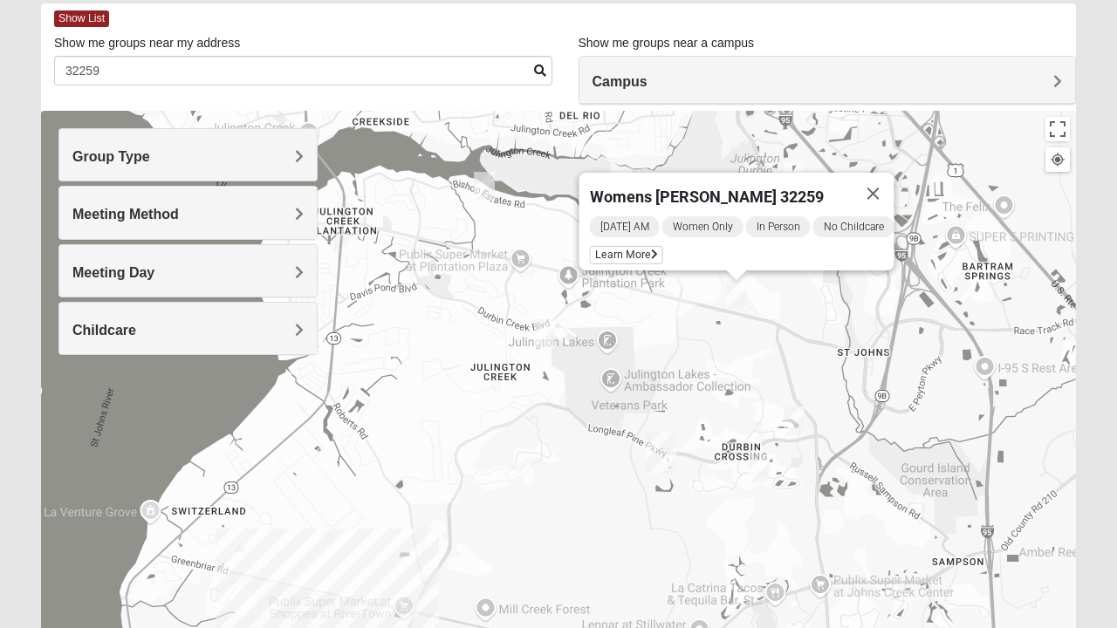
click at [537, 332] on img "Womens Iliff 32259" at bounding box center [544, 333] width 35 height 43
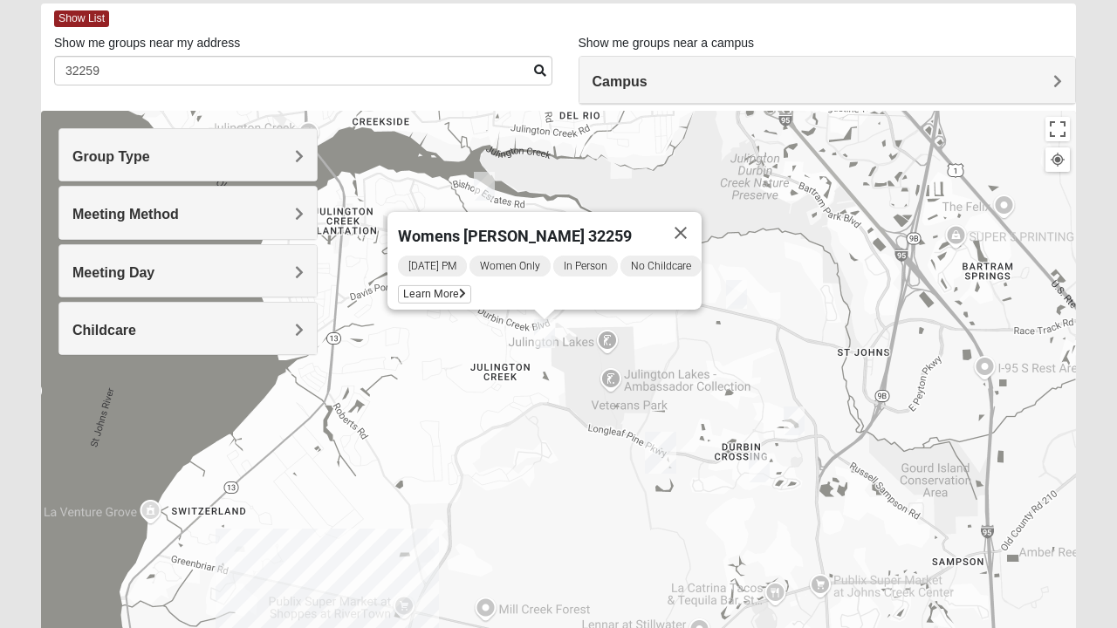
click at [782, 418] on img "Womens Caro 32259" at bounding box center [793, 421] width 35 height 43
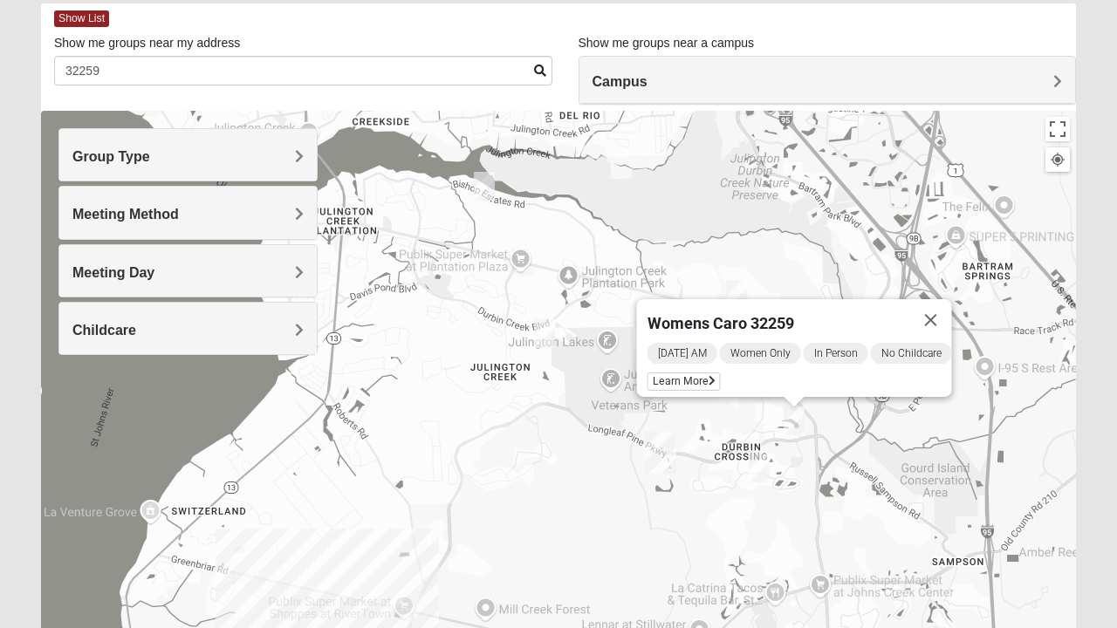
click at [749, 460] on img "Womens Pline 32259" at bounding box center [758, 468] width 35 height 43
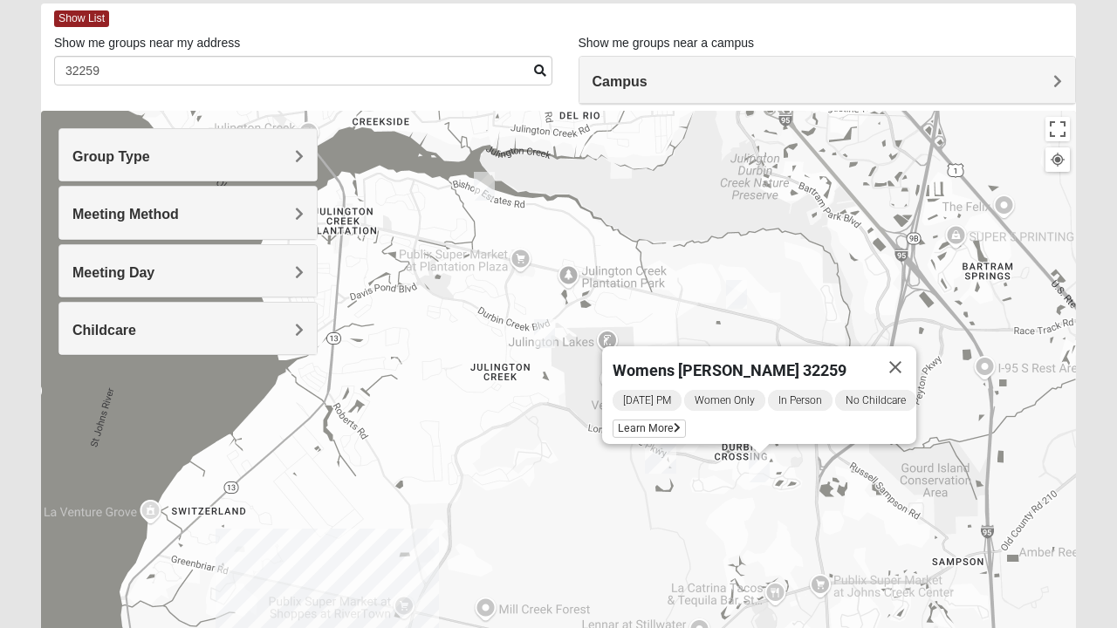
click at [537, 337] on img "Womens Iliff 32259" at bounding box center [544, 333] width 35 height 43
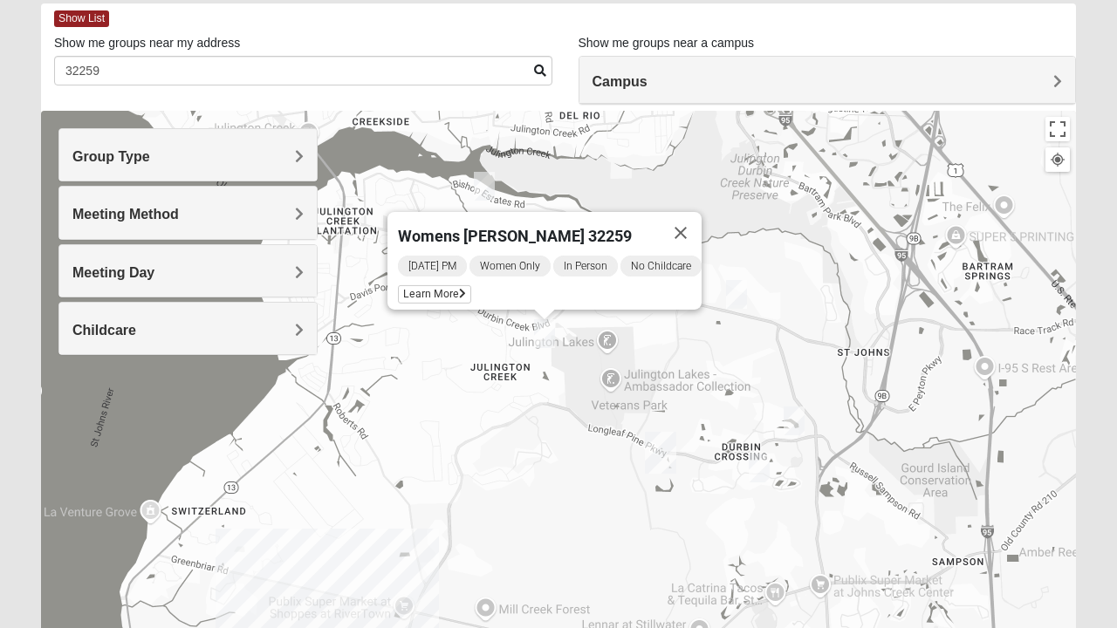
click at [649, 447] on img "St. Johns" at bounding box center [660, 453] width 45 height 56
